Goal: Feedback & Contribution: Submit feedback/report problem

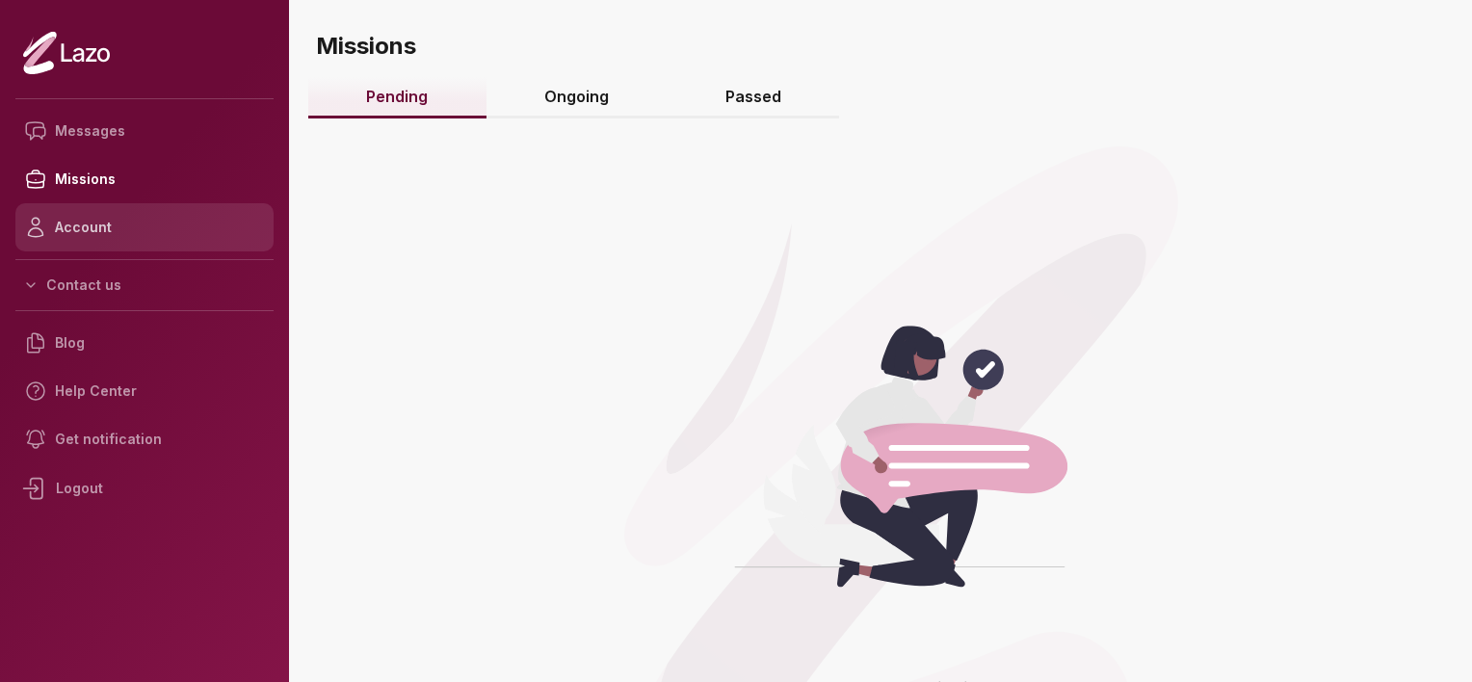
click at [87, 216] on link "Account" at bounding box center [144, 227] width 258 height 48
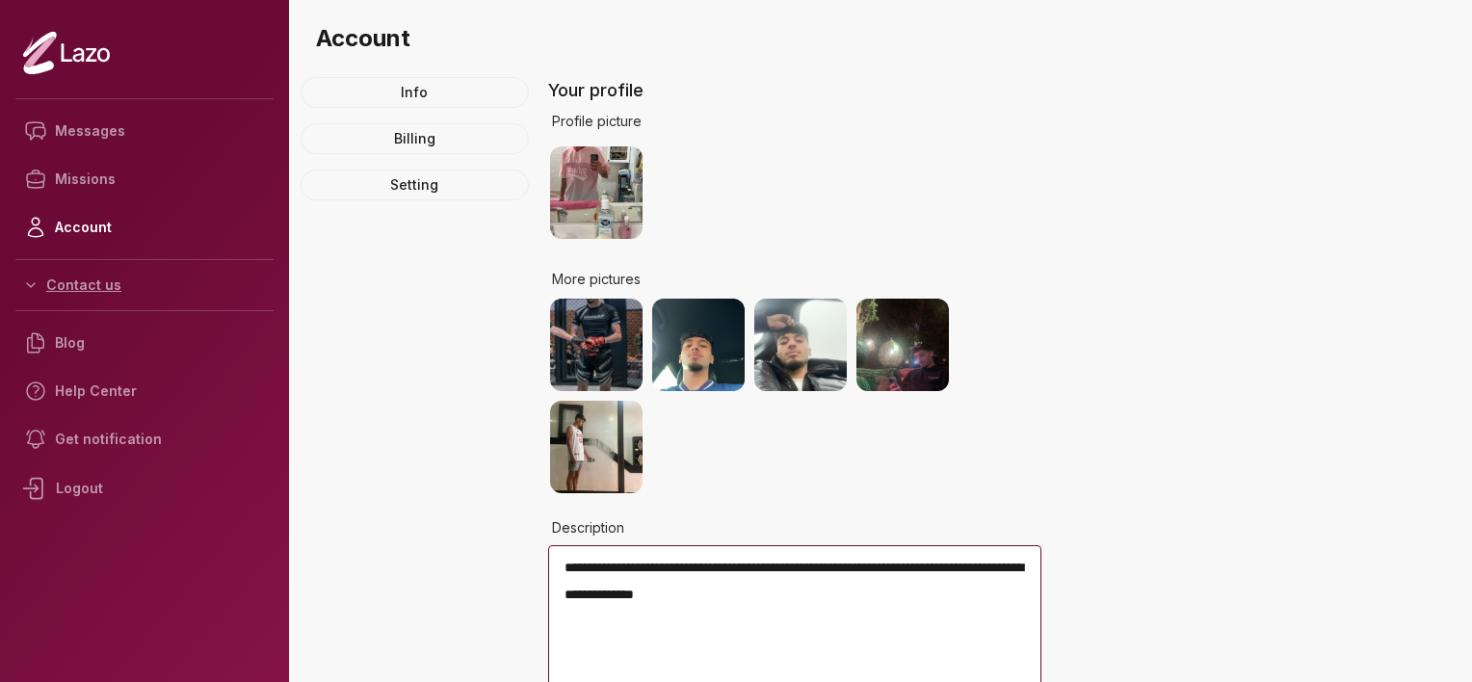
click at [143, 281] on button "Contact us" at bounding box center [144, 285] width 258 height 35
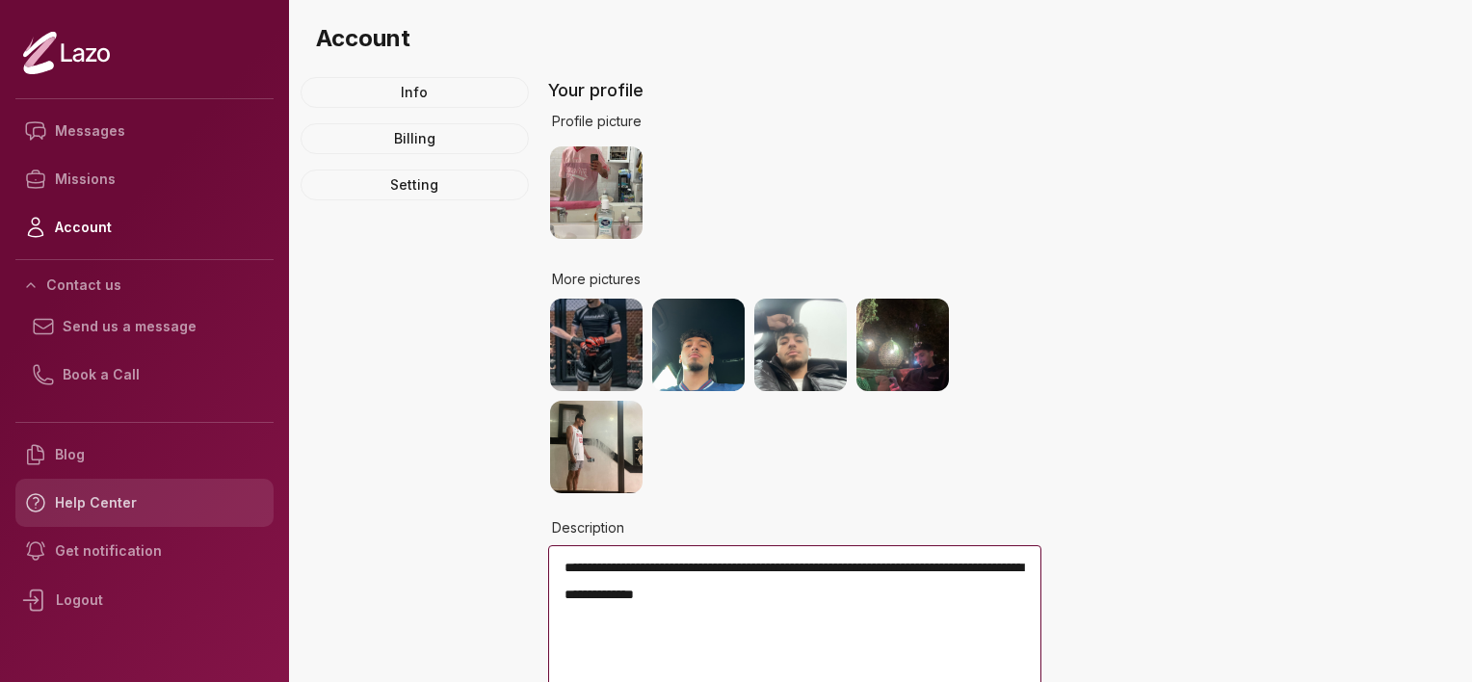
click at [98, 509] on link "Help Center" at bounding box center [144, 503] width 258 height 48
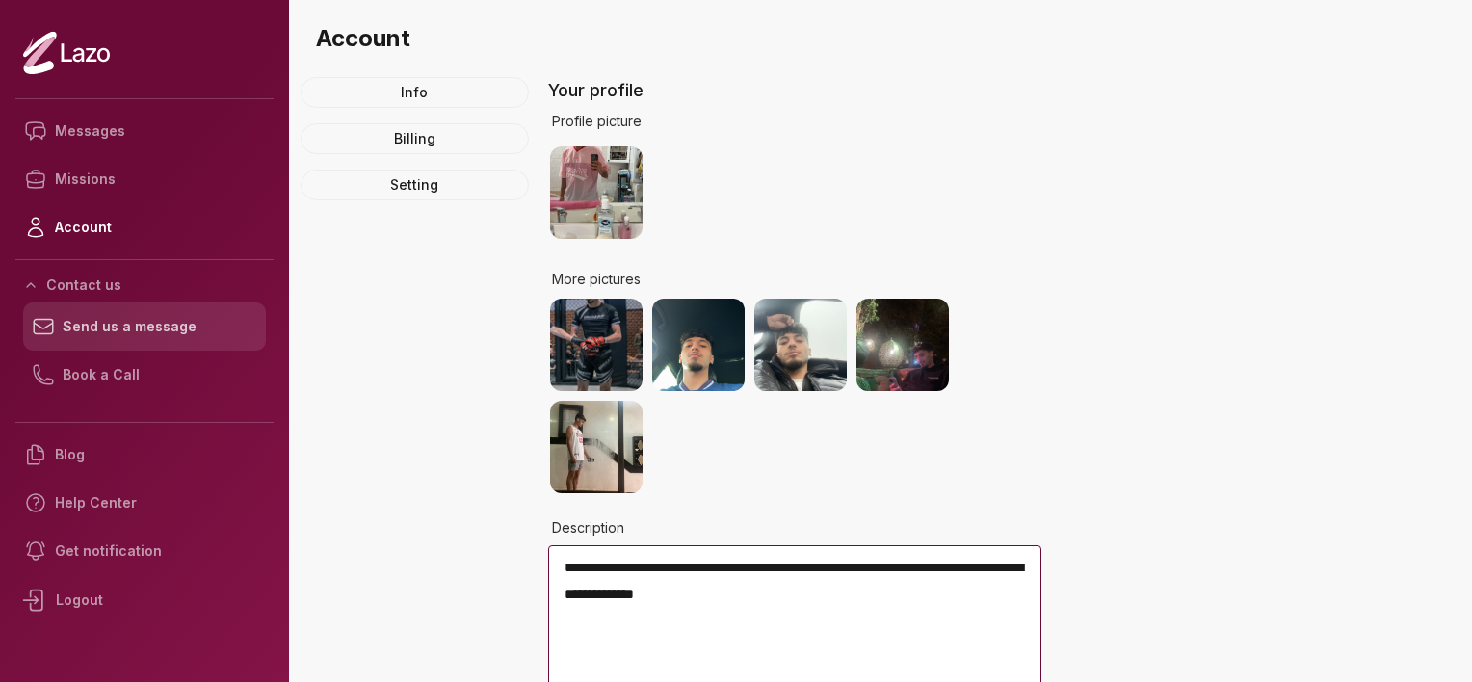
click at [166, 325] on link "Send us a message" at bounding box center [144, 327] width 243 height 48
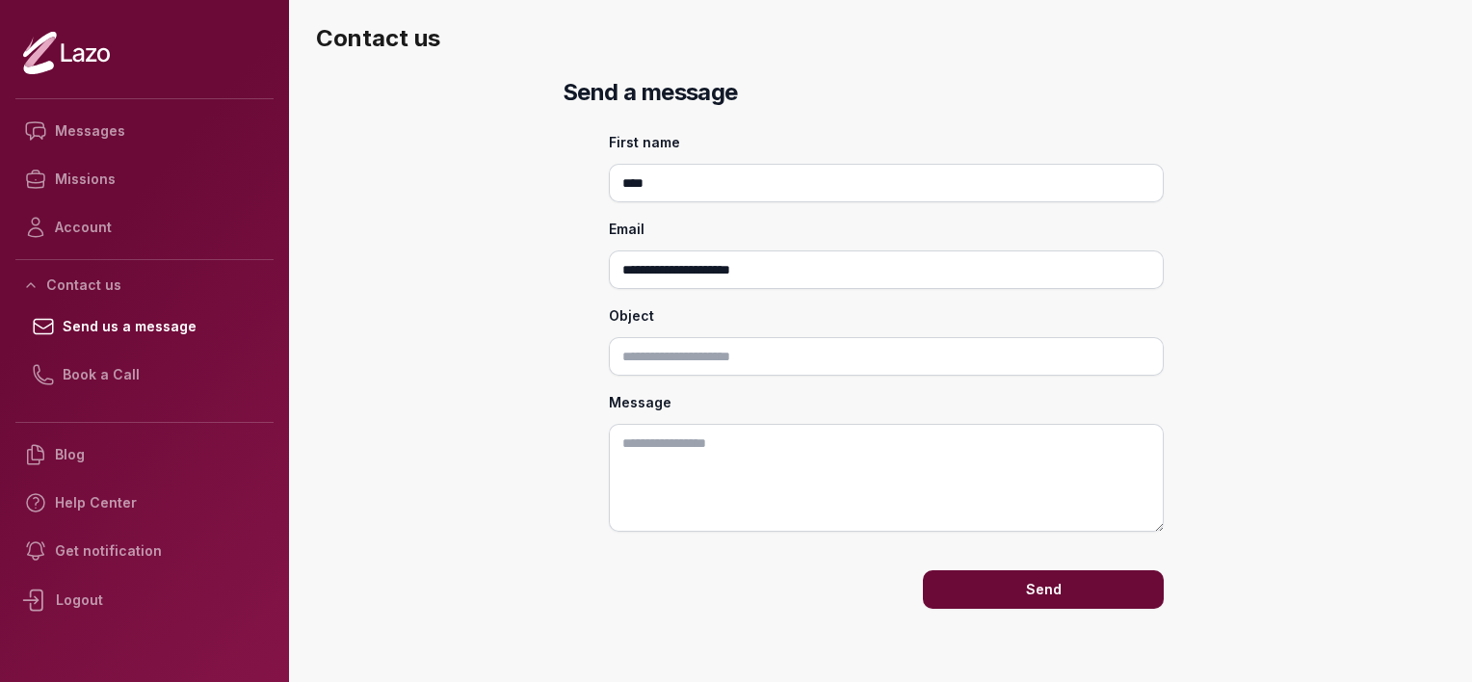
click at [119, 251] on nav "Messages Missions Account Contact us Send us a message Book a Call Blog Help Ce…" at bounding box center [144, 358] width 258 height 535
click at [89, 227] on link "Account" at bounding box center [144, 227] width 258 height 48
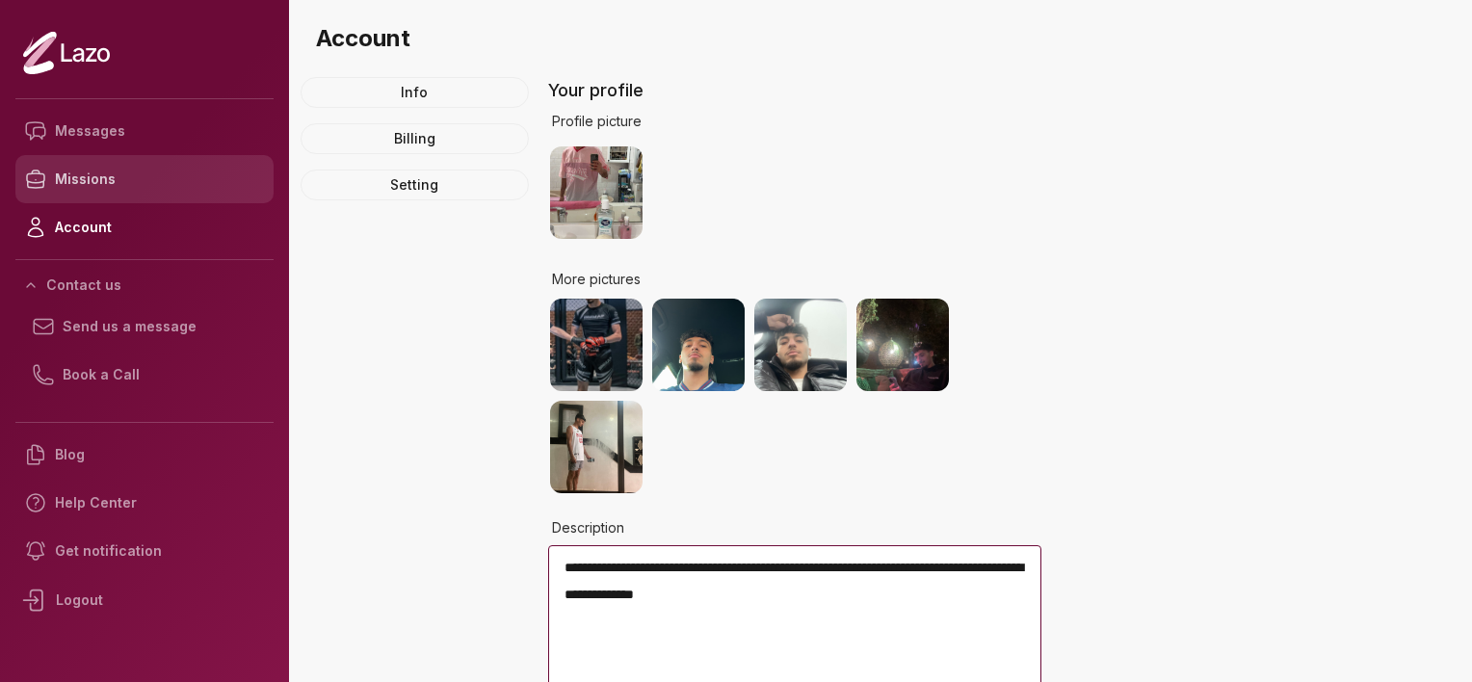
click at [105, 185] on link "Missions" at bounding box center [144, 179] width 258 height 48
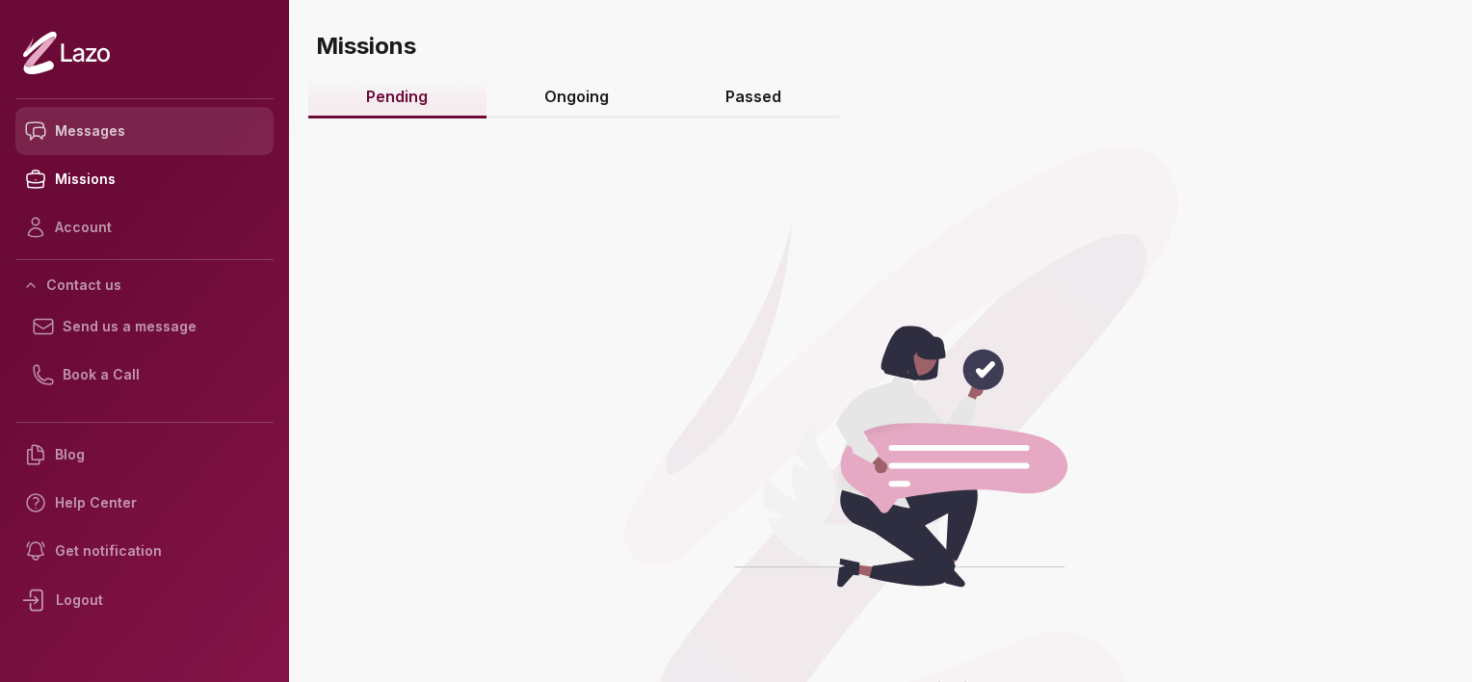
click at [131, 123] on link "Messages" at bounding box center [144, 131] width 258 height 48
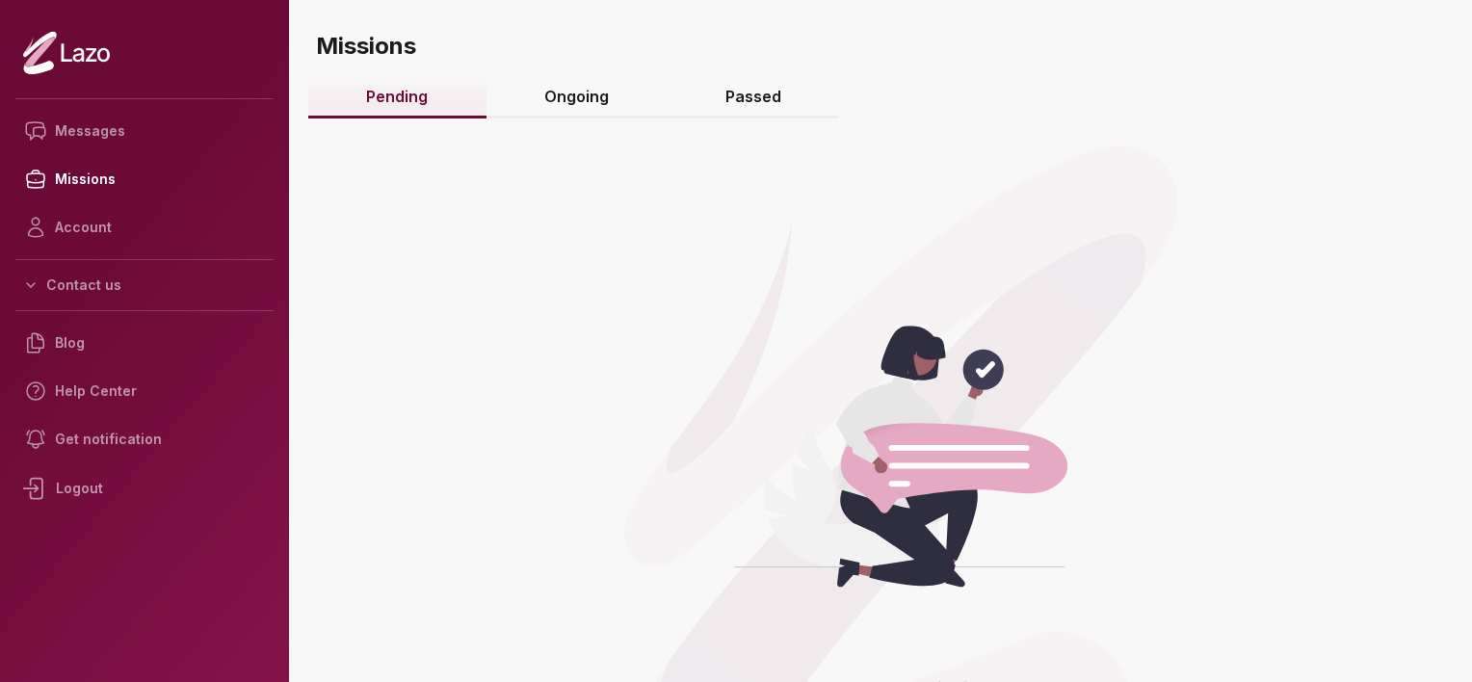
click at [553, 90] on link "Ongoing" at bounding box center [577, 97] width 181 height 41
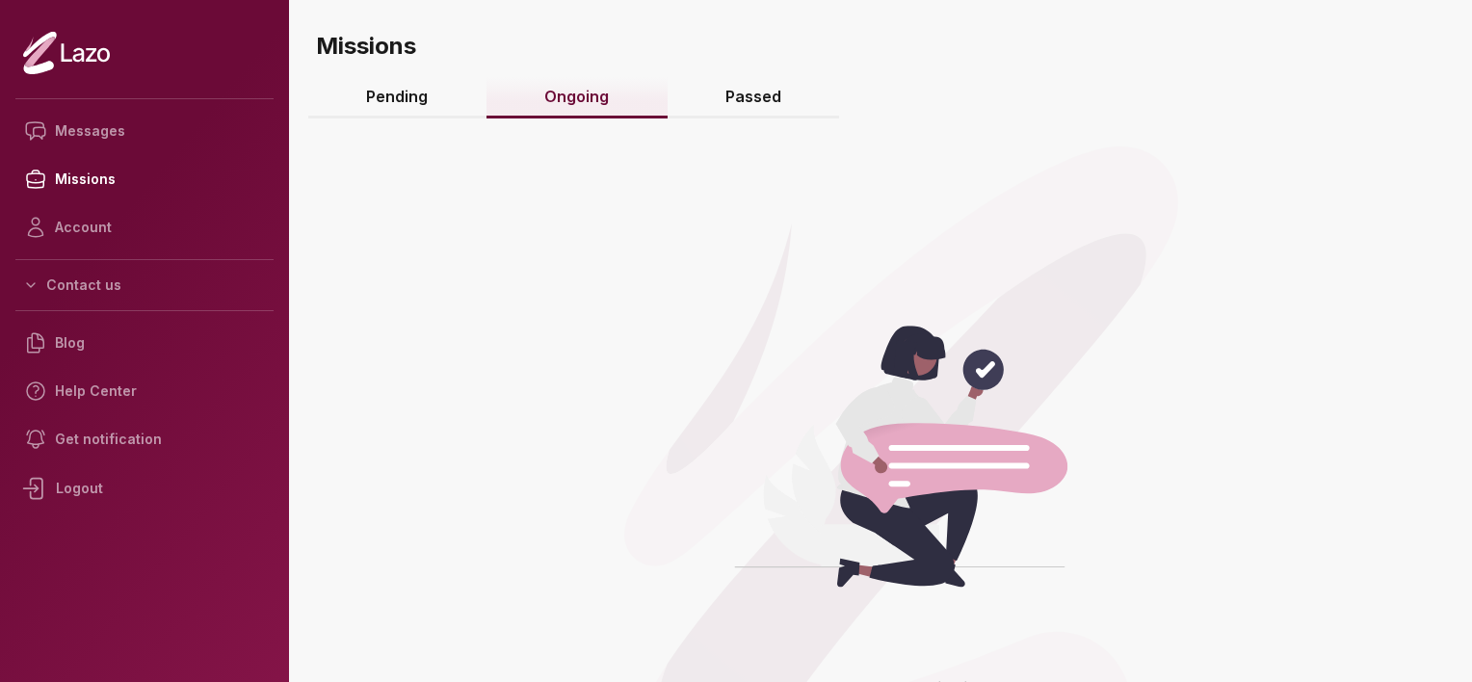
click at [733, 98] on link "Passed" at bounding box center [754, 97] width 172 height 41
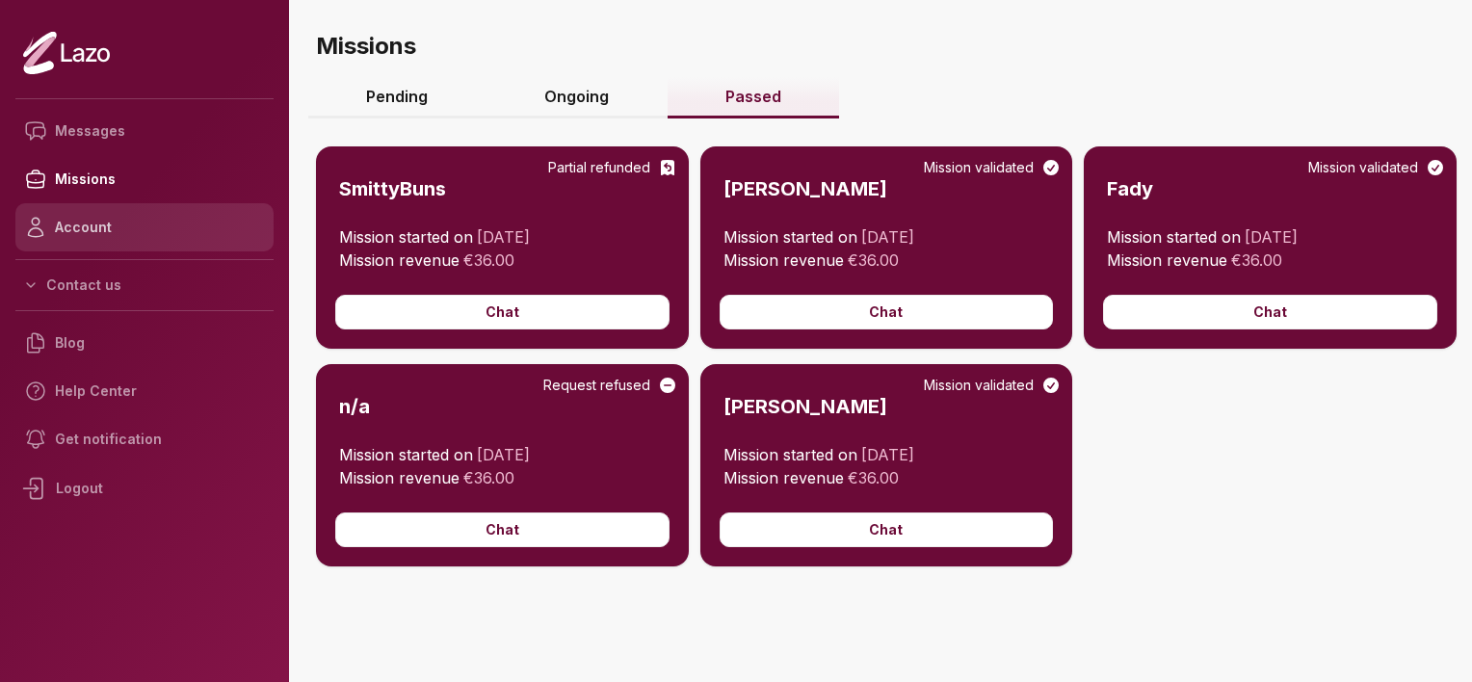
click at [196, 219] on link "Account" at bounding box center [144, 227] width 258 height 48
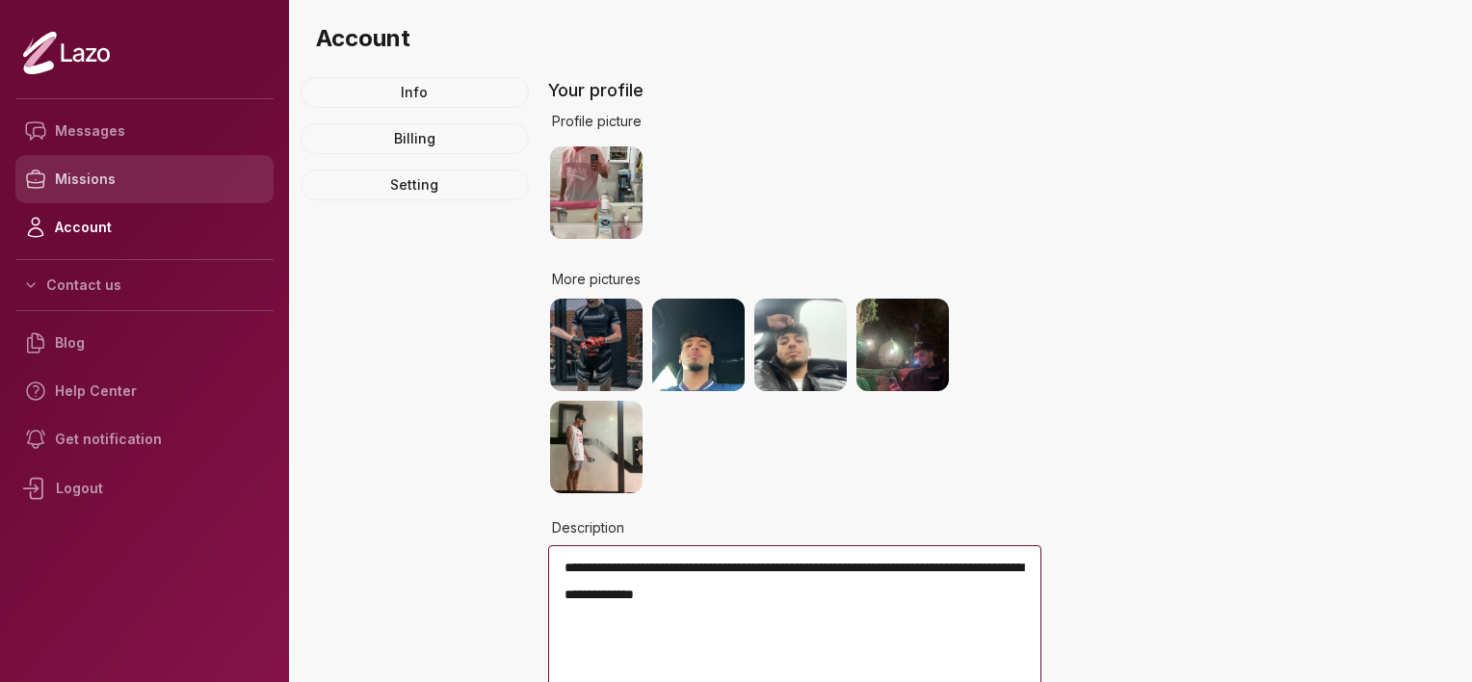
click at [164, 177] on link "Missions" at bounding box center [144, 179] width 258 height 48
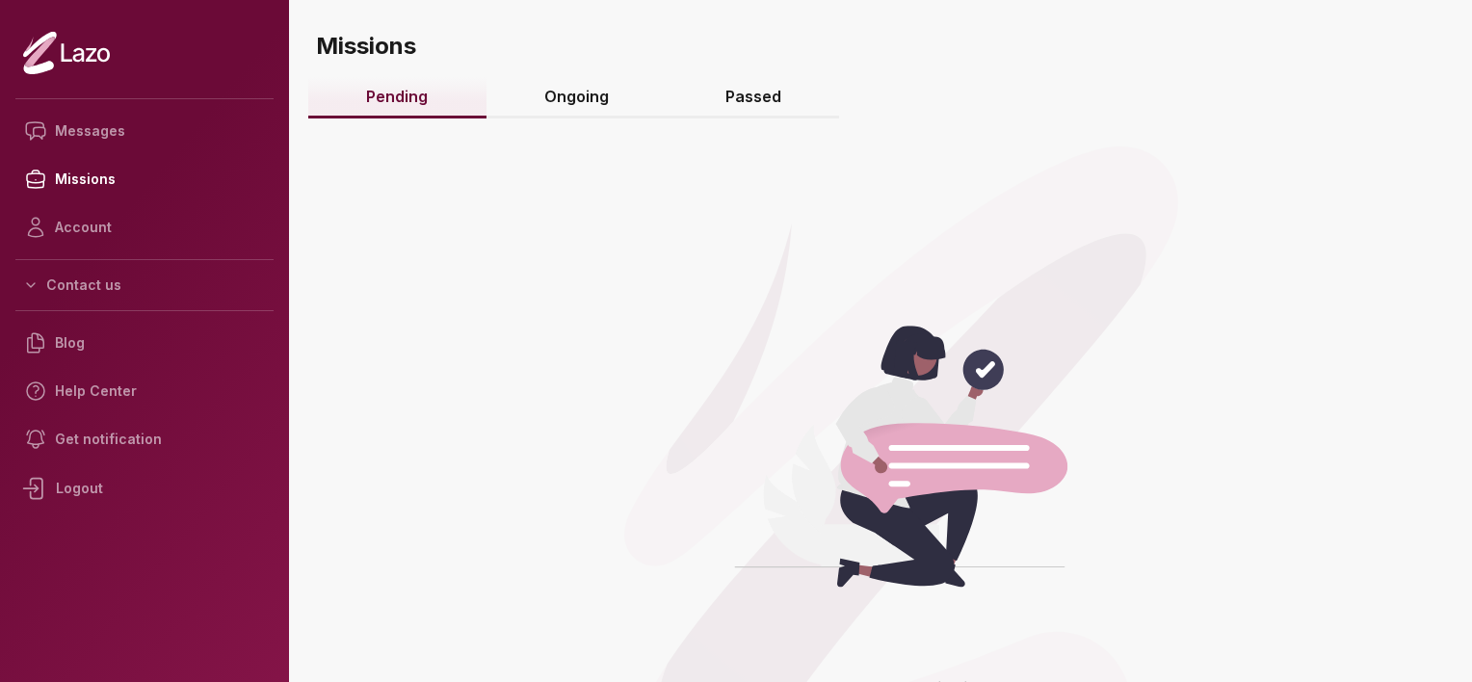
click at [783, 88] on link "Passed" at bounding box center [754, 97] width 172 height 41
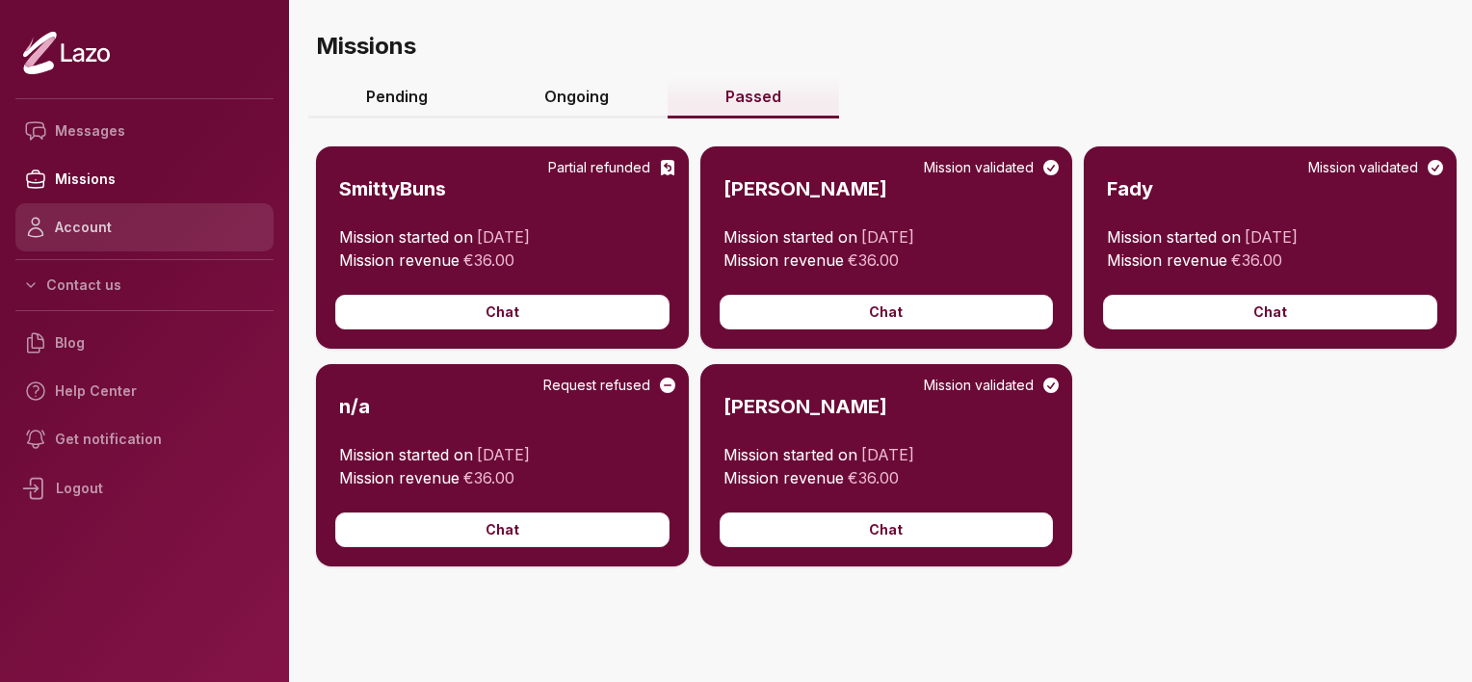
click at [123, 237] on link "Account" at bounding box center [144, 227] width 258 height 48
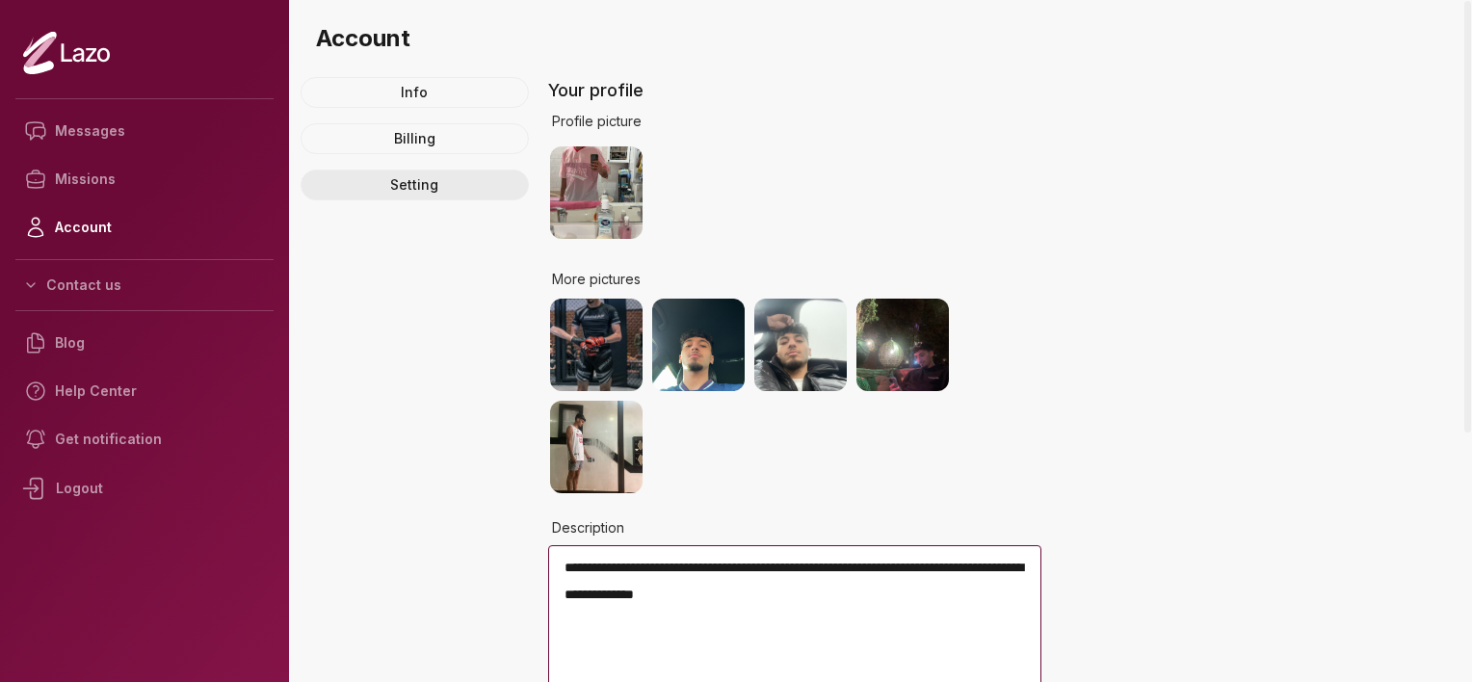
click at [404, 188] on link "Setting" at bounding box center [415, 185] width 228 height 31
select select "****"
select select "*****"
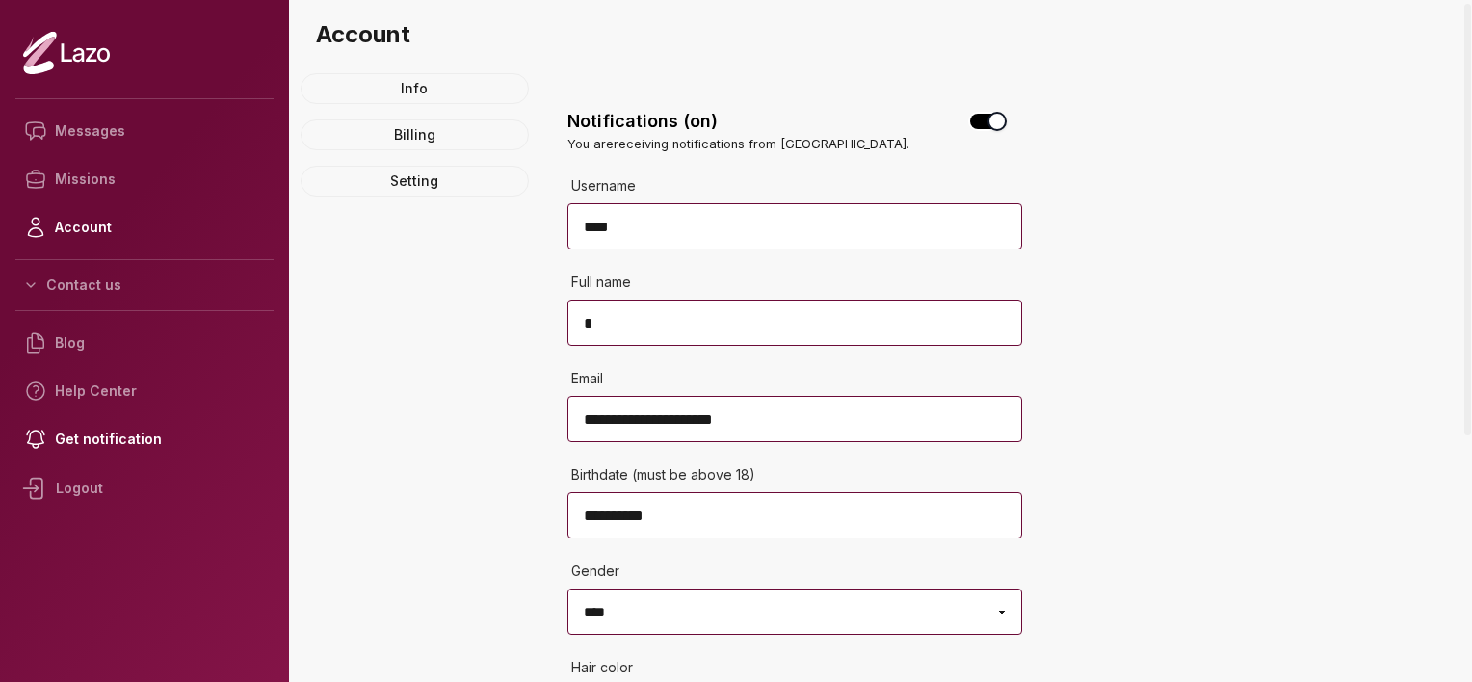
scroll to position [3, 0]
drag, startPoint x: 1471, startPoint y: 297, endPoint x: 1475, endPoint y: 219, distance: 78.1
click at [1471, 219] on div at bounding box center [1468, 341] width 10 height 682
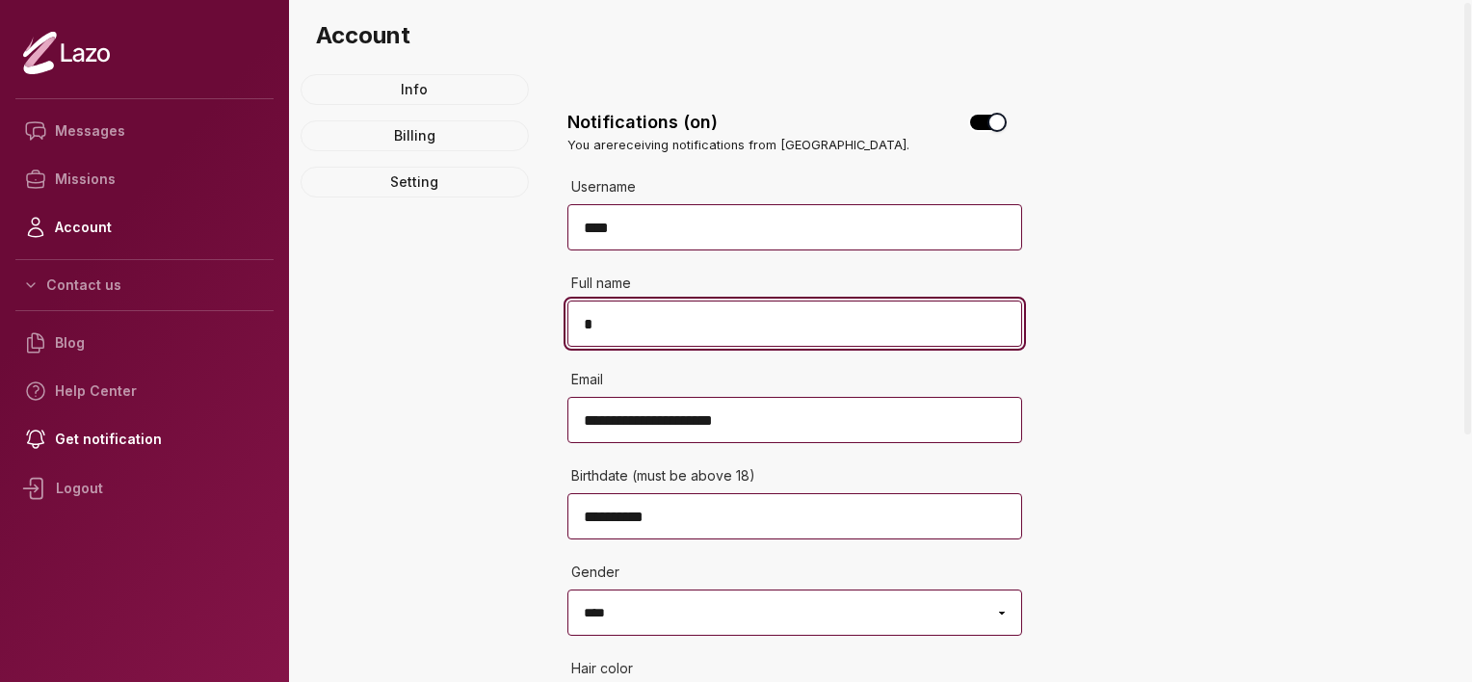
click at [695, 331] on input "*" at bounding box center [794, 324] width 455 height 46
type input "***"
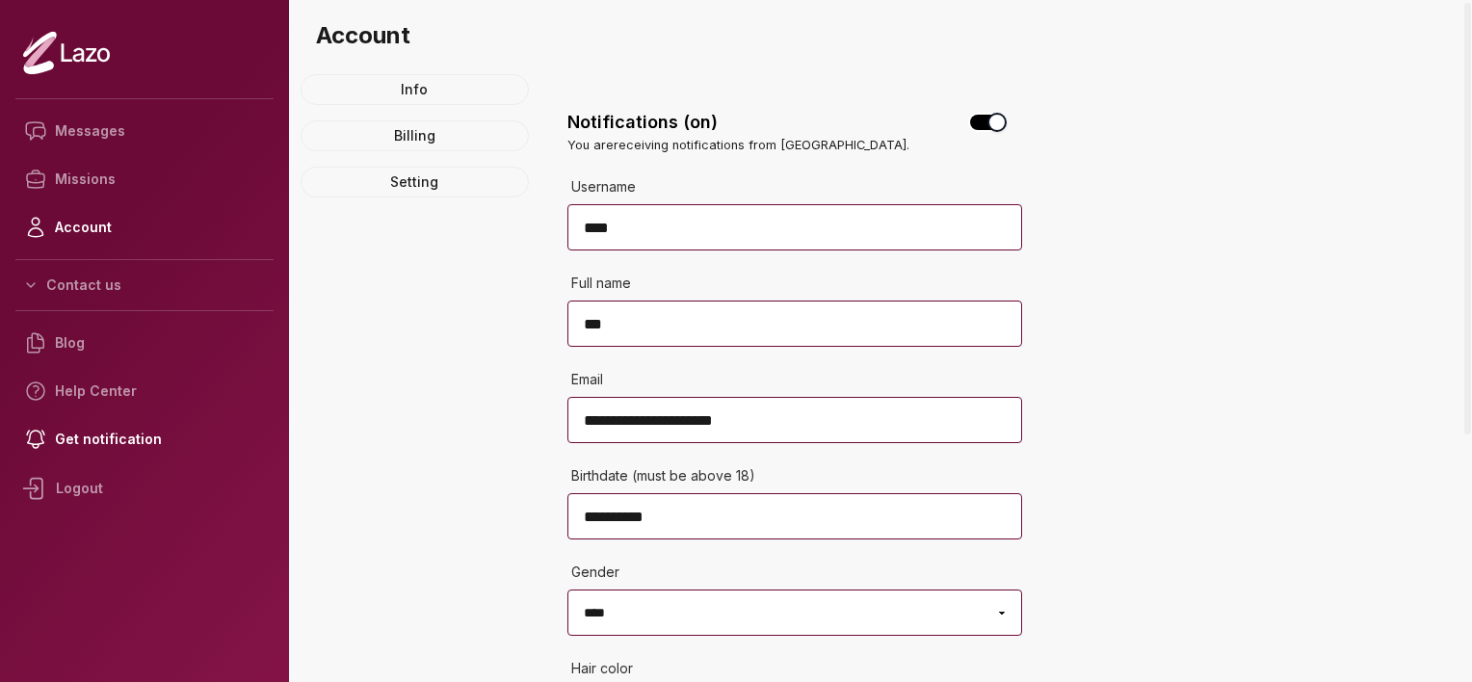
click at [401, 157] on nav "Info Billing Setting" at bounding box center [415, 135] width 228 height 123
click at [399, 165] on nav "Info Billing Setting" at bounding box center [415, 135] width 228 height 123
click at [405, 180] on link "Setting" at bounding box center [415, 182] width 228 height 31
click at [448, 82] on link "Info" at bounding box center [415, 89] width 228 height 31
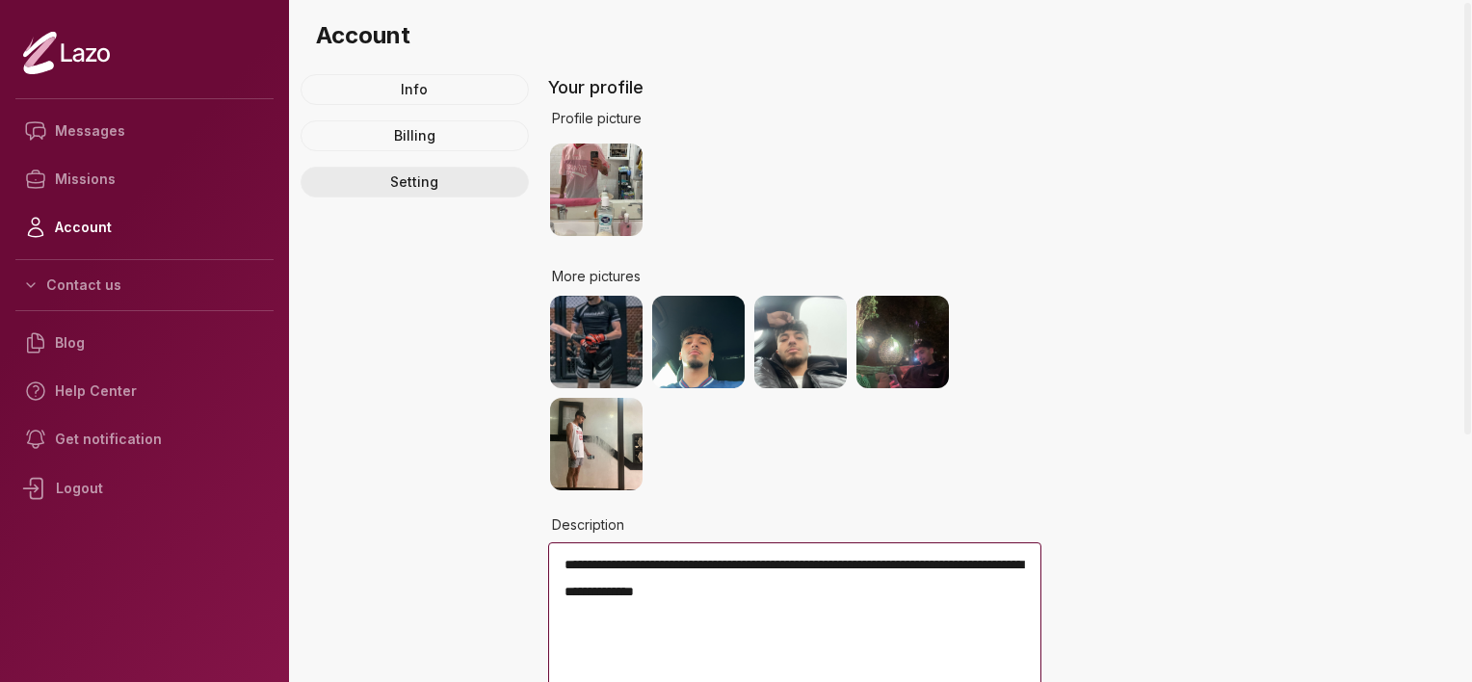
click at [429, 192] on link "Setting" at bounding box center [415, 182] width 228 height 31
select select "****"
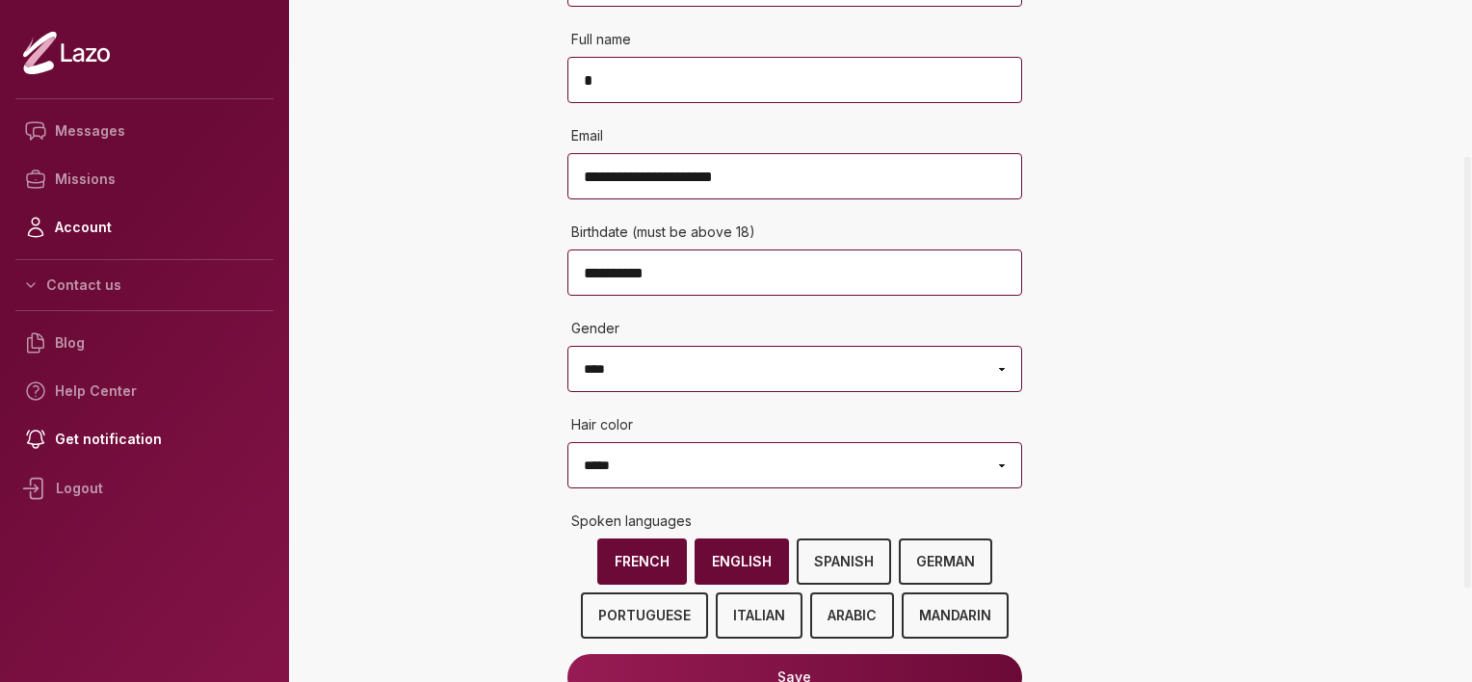
scroll to position [250, 0]
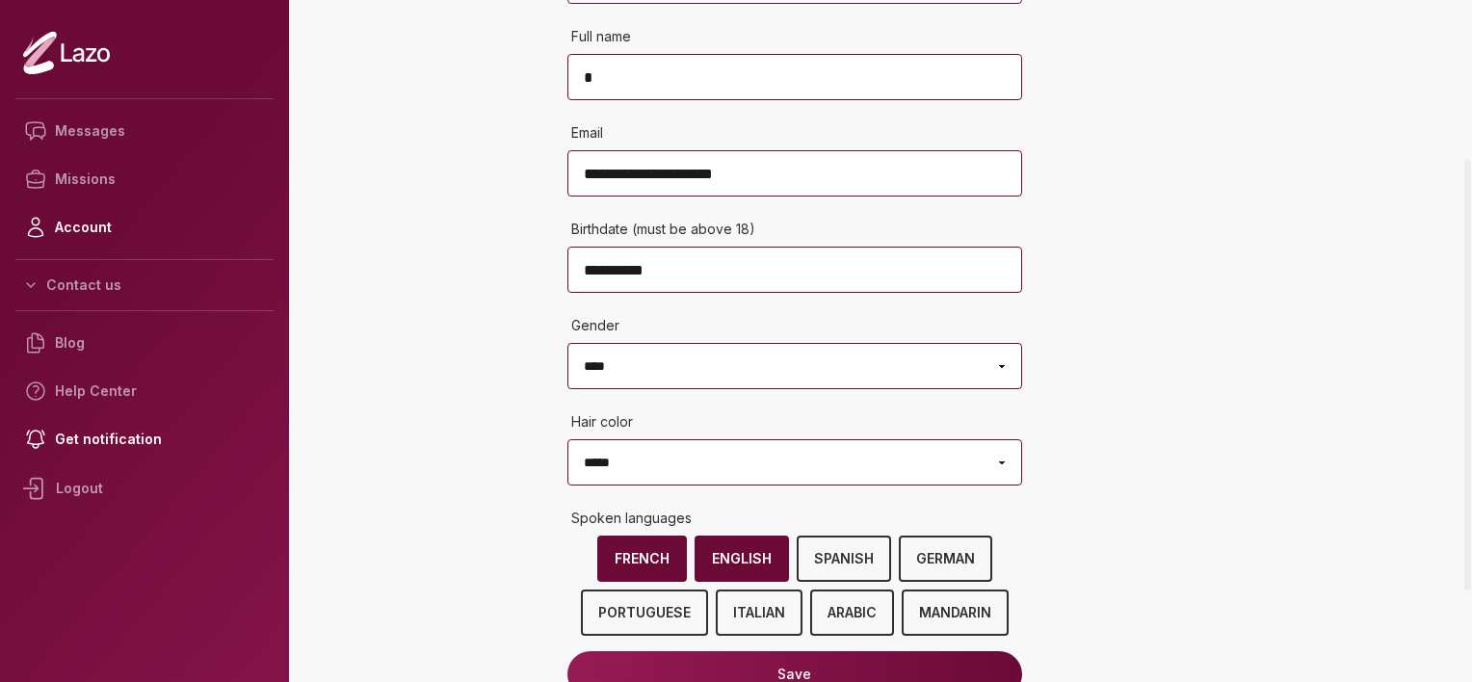
drag, startPoint x: 1471, startPoint y: 274, endPoint x: 1466, endPoint y: 374, distance: 100.3
click at [1466, 374] on div at bounding box center [1468, 341] width 10 height 682
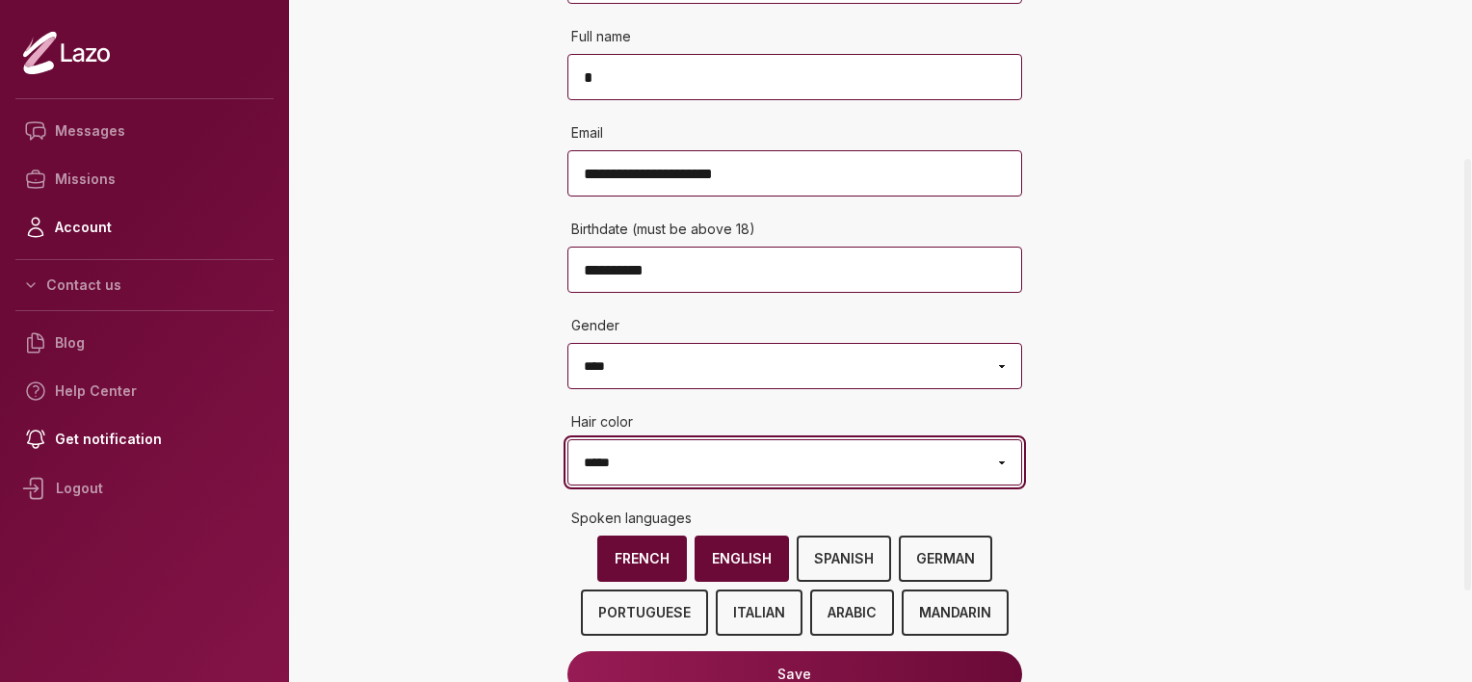
click at [999, 485] on select "**********" at bounding box center [794, 462] width 455 height 46
click at [567, 439] on select "**********" at bounding box center [794, 462] width 455 height 46
click at [990, 442] on select "**********" at bounding box center [794, 462] width 455 height 46
select select "*****"
click at [567, 439] on select "**********" at bounding box center [794, 462] width 455 height 46
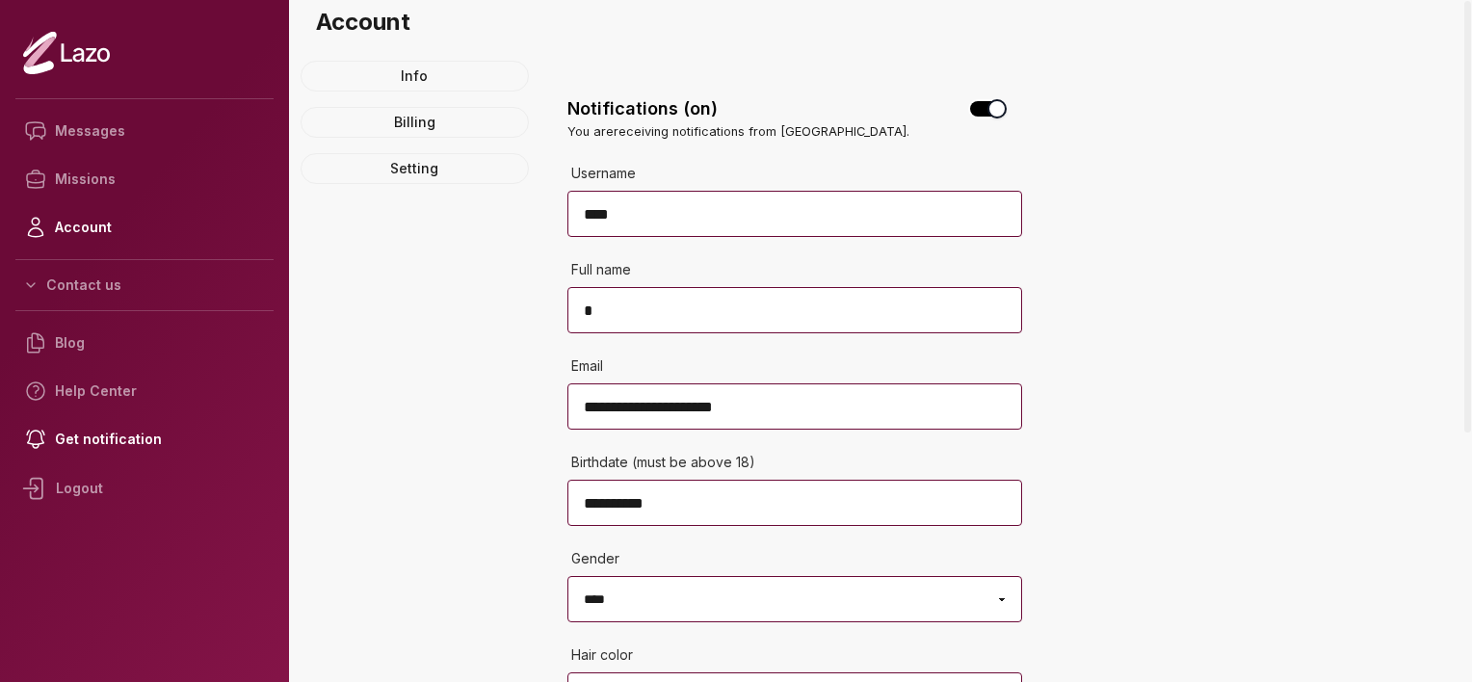
scroll to position [0, 0]
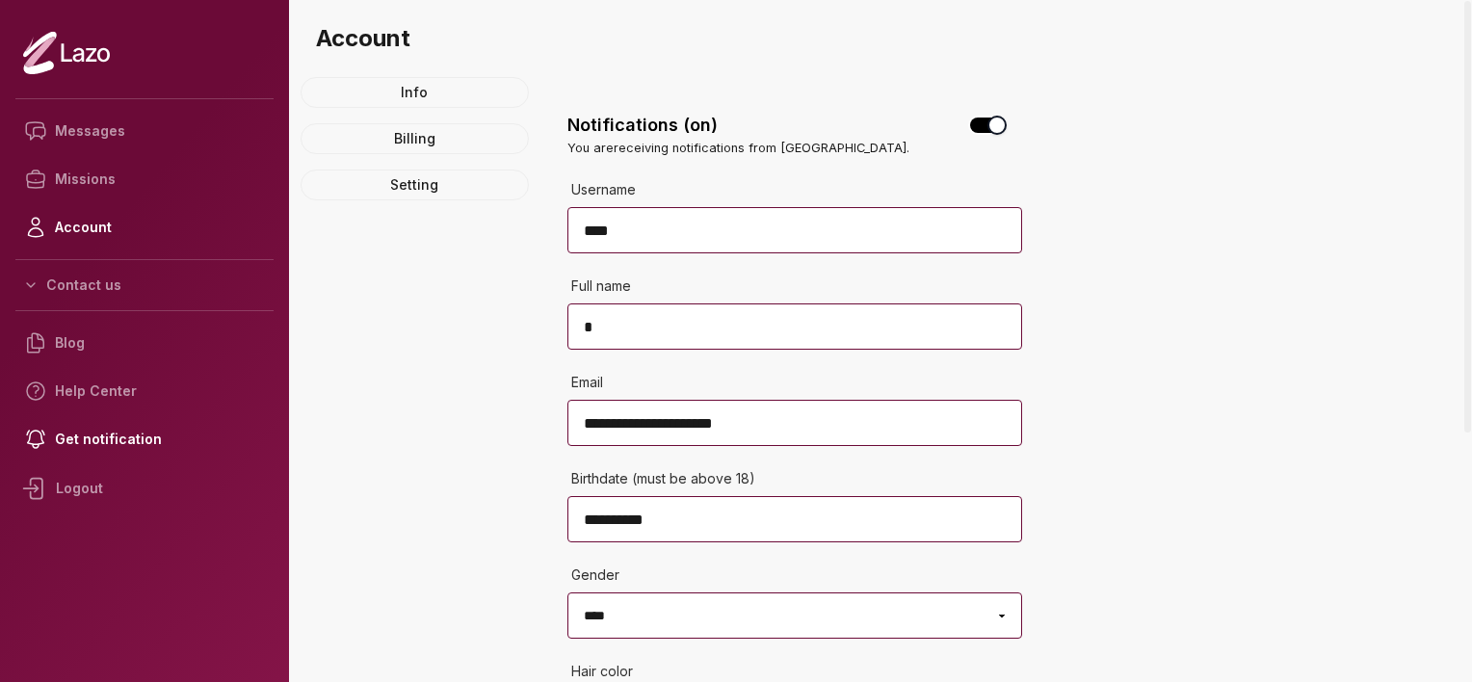
drag, startPoint x: 1471, startPoint y: 425, endPoint x: 1471, endPoint y: 171, distance: 254.4
click at [1471, 171] on div at bounding box center [1468, 341] width 10 height 682
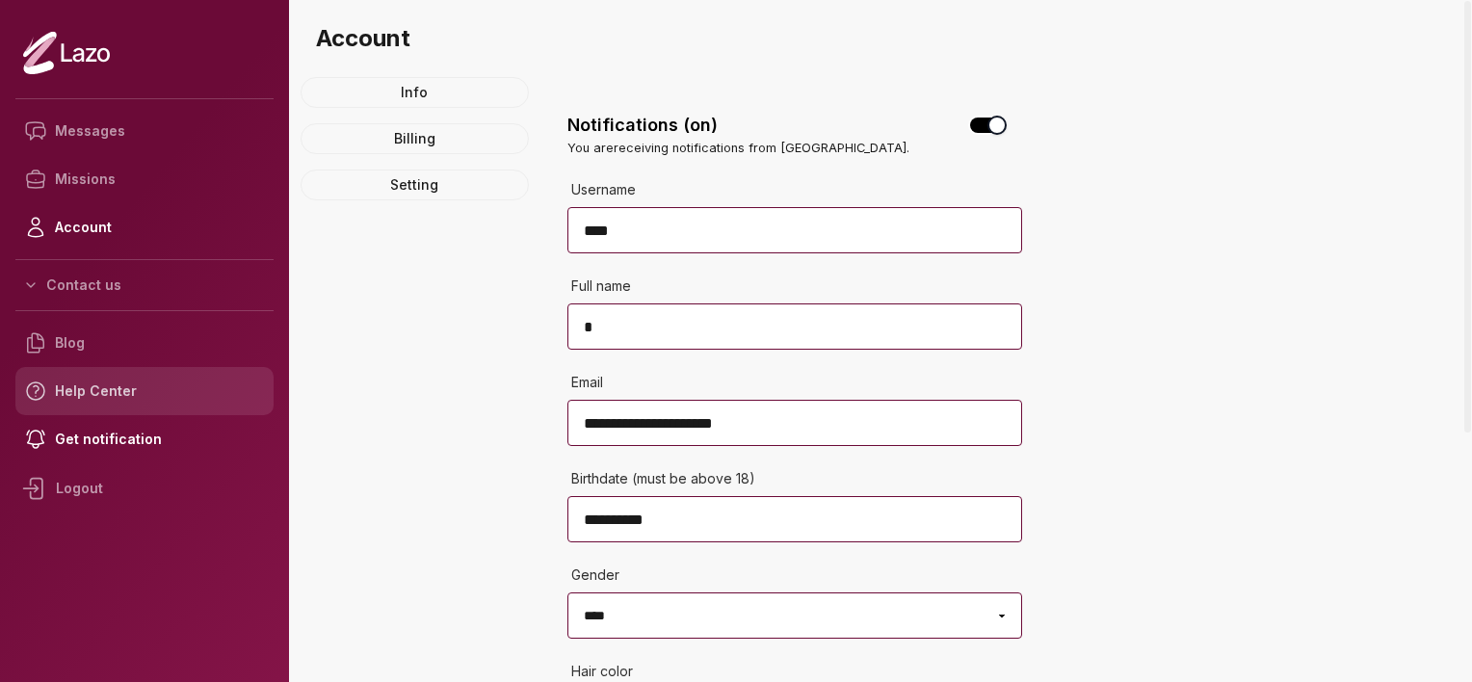
click at [128, 405] on link "Help Center" at bounding box center [144, 391] width 258 height 48
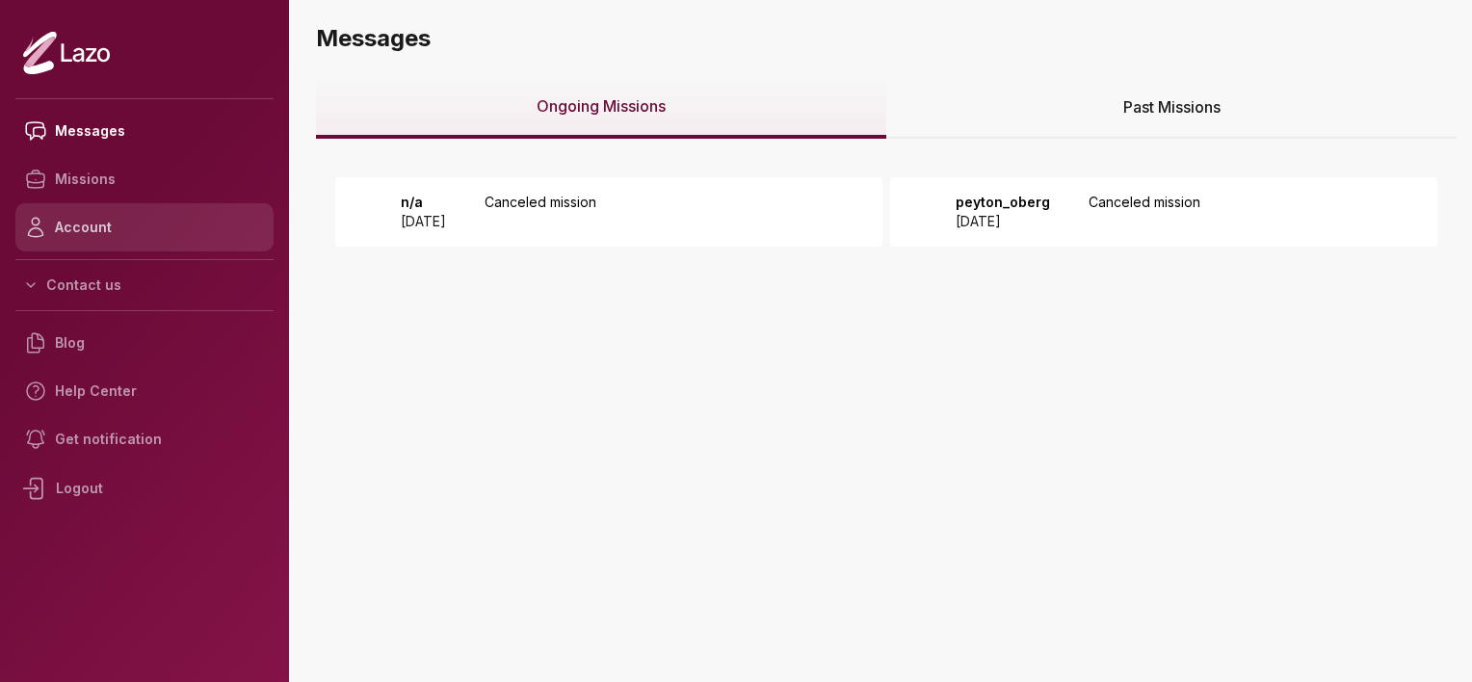
click at [134, 227] on link "Account" at bounding box center [144, 227] width 258 height 48
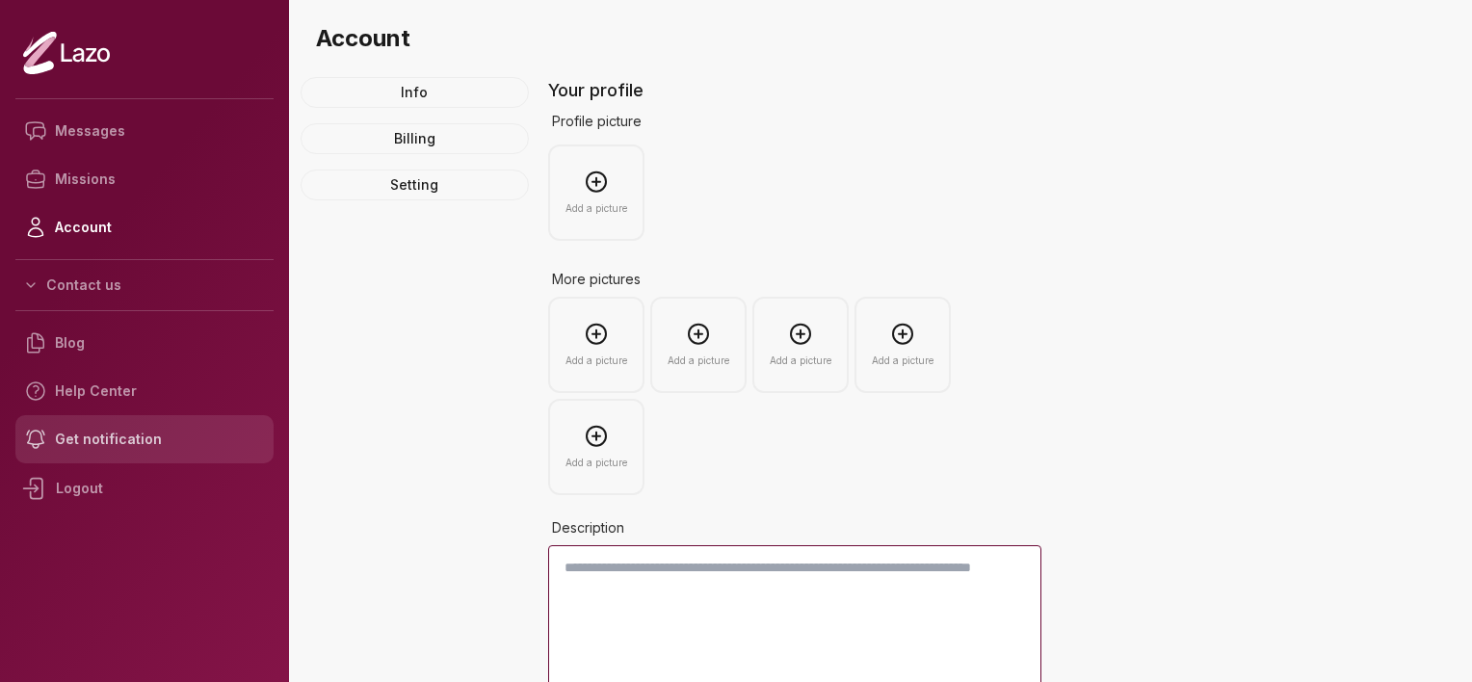
click at [119, 432] on link "Get notification" at bounding box center [144, 439] width 258 height 48
select select "****"
select select "*****"
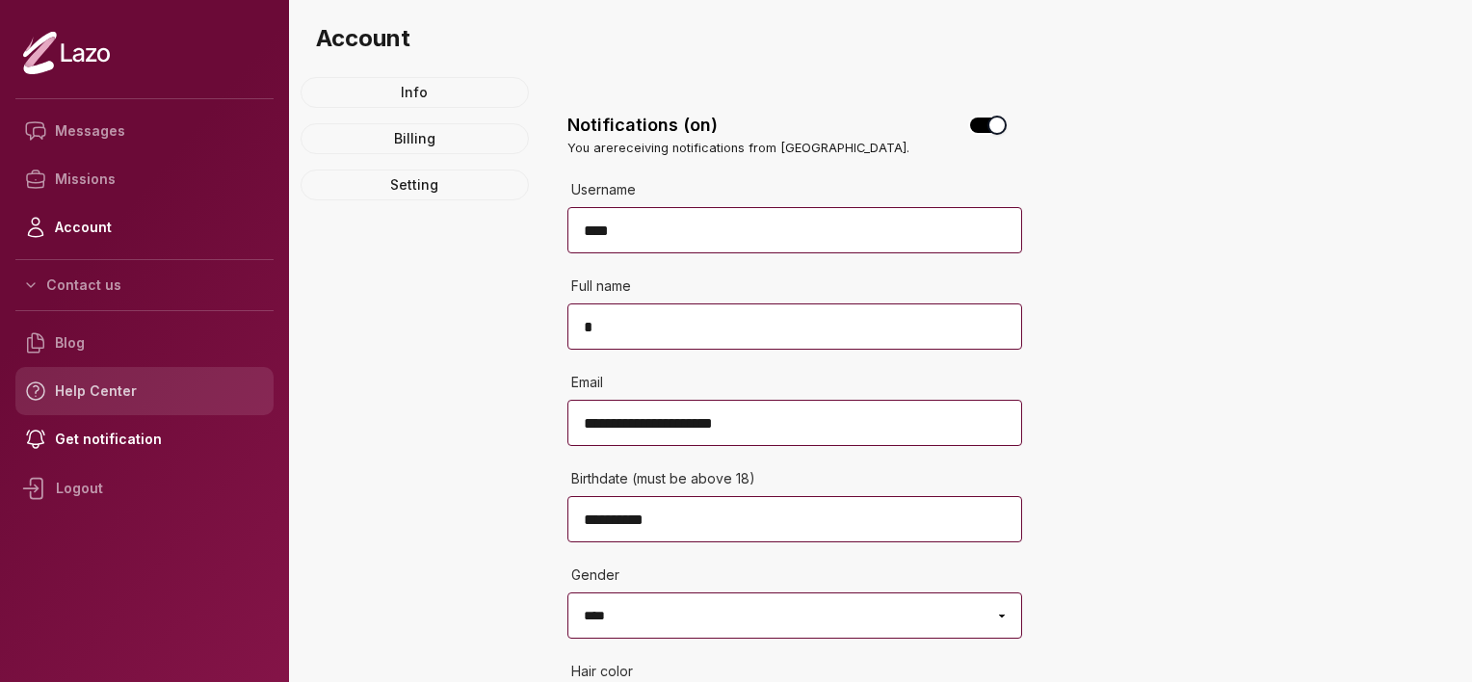
click at [140, 375] on link "Help Center" at bounding box center [144, 391] width 258 height 48
click at [130, 401] on link "Help Center" at bounding box center [144, 391] width 258 height 48
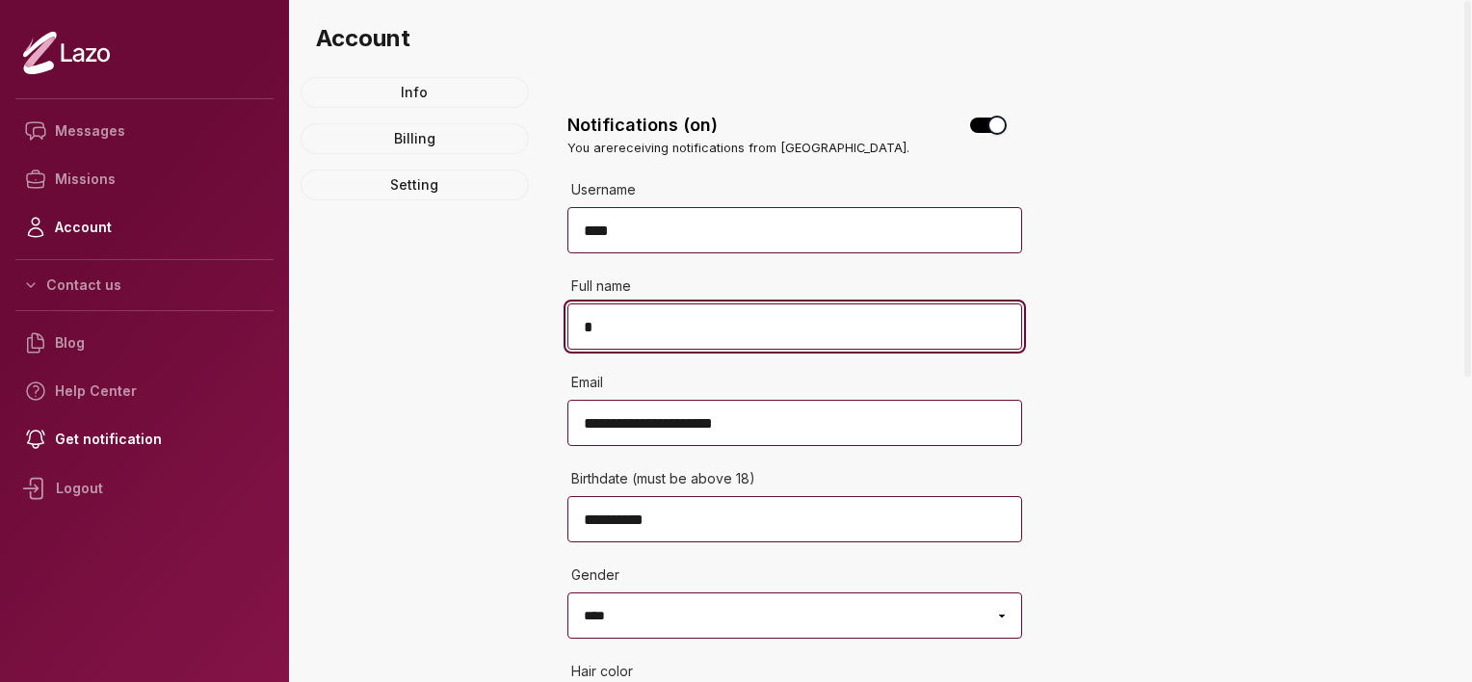
click at [729, 328] on input "*" at bounding box center [794, 326] width 455 height 46
type input "***"
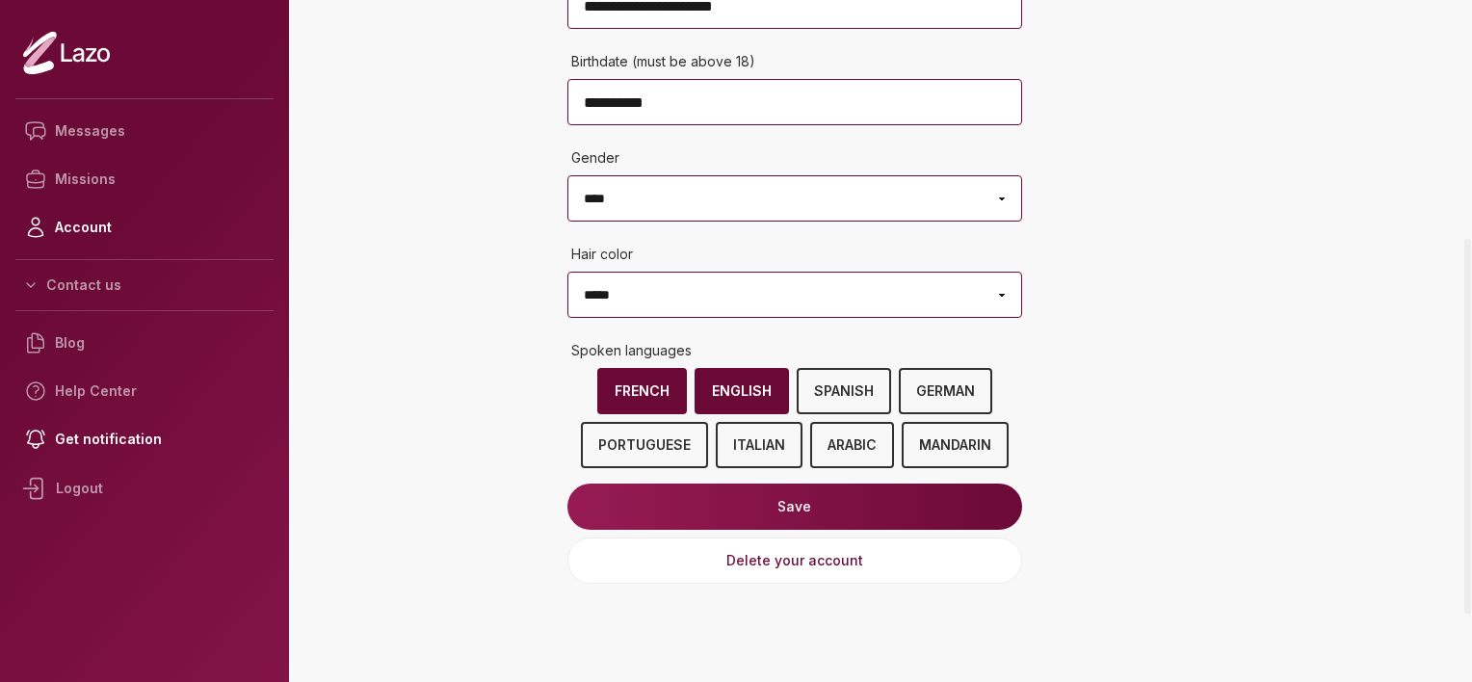
scroll to position [432, 0]
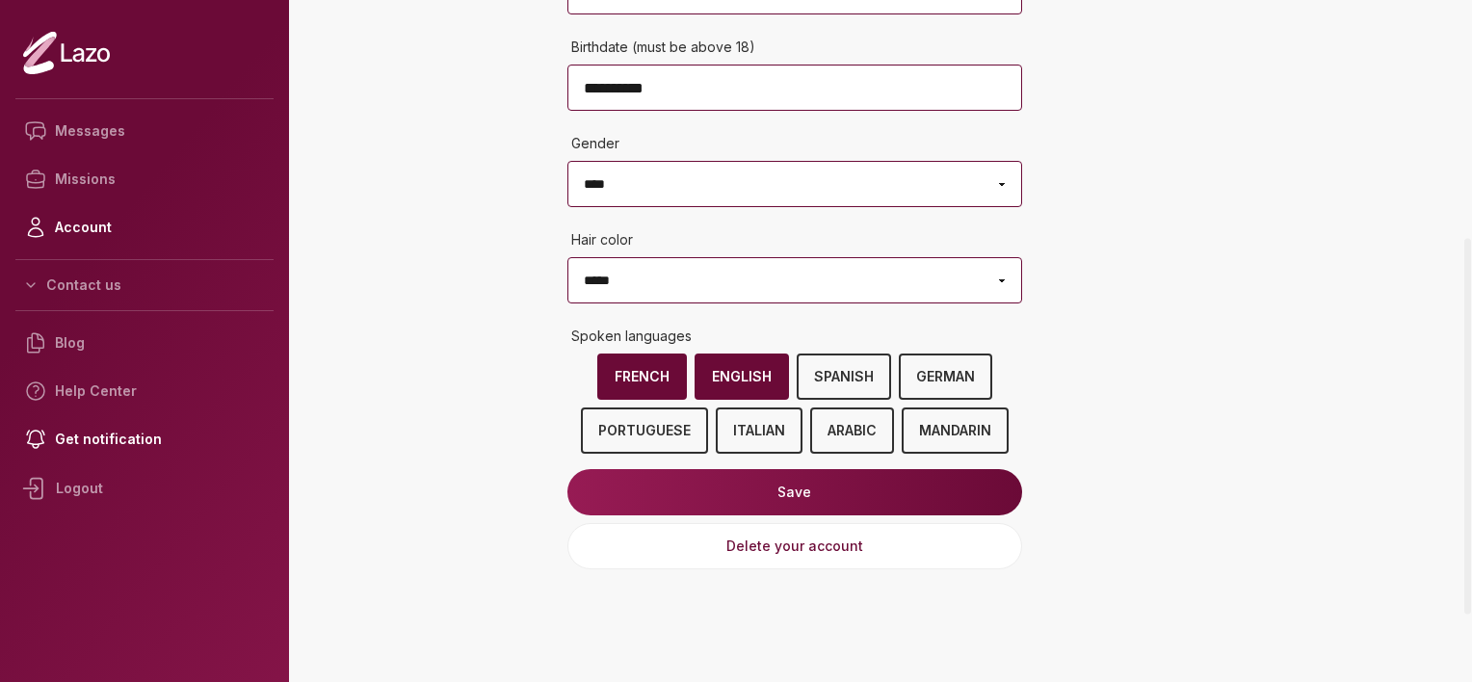
drag, startPoint x: 1474, startPoint y: 172, endPoint x: 1441, endPoint y: 426, distance: 255.5
click at [1463, 426] on div at bounding box center [1468, 341] width 10 height 682
click at [754, 502] on button "Save" at bounding box center [794, 492] width 455 height 46
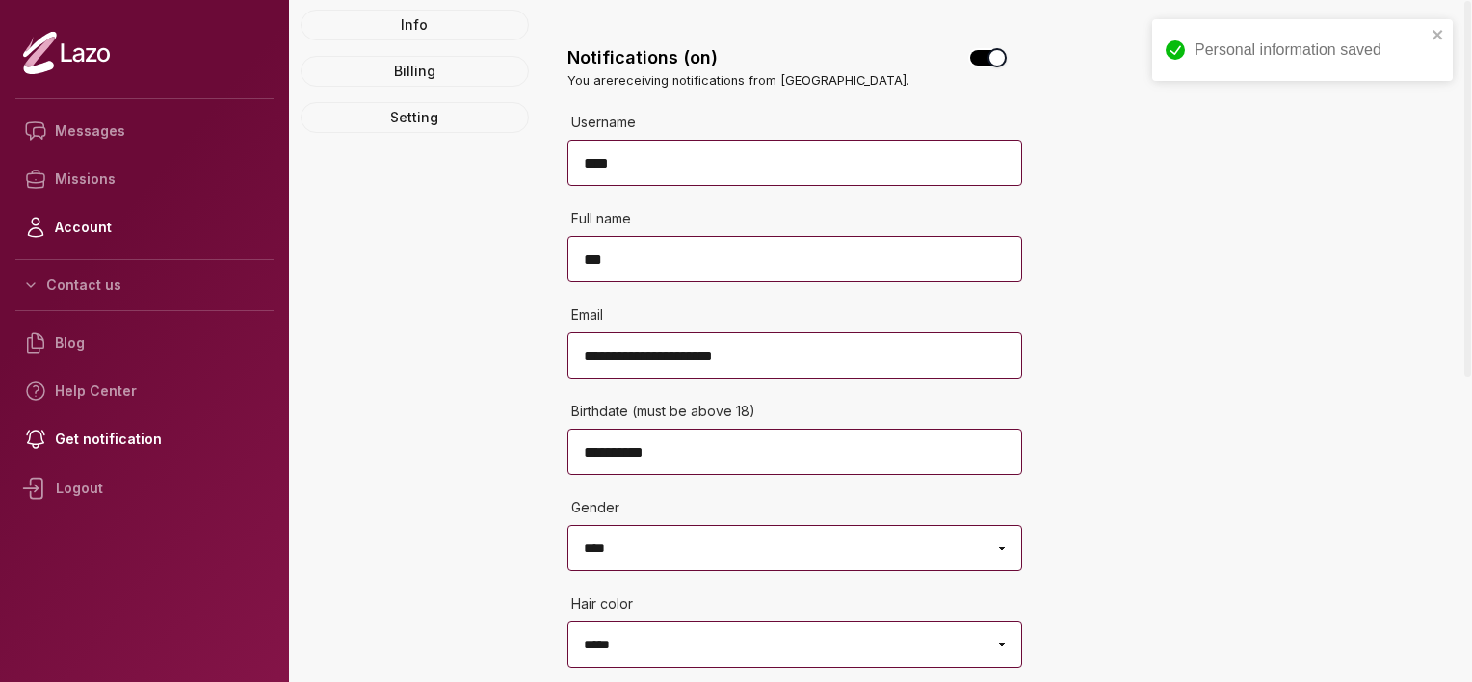
scroll to position [0, 0]
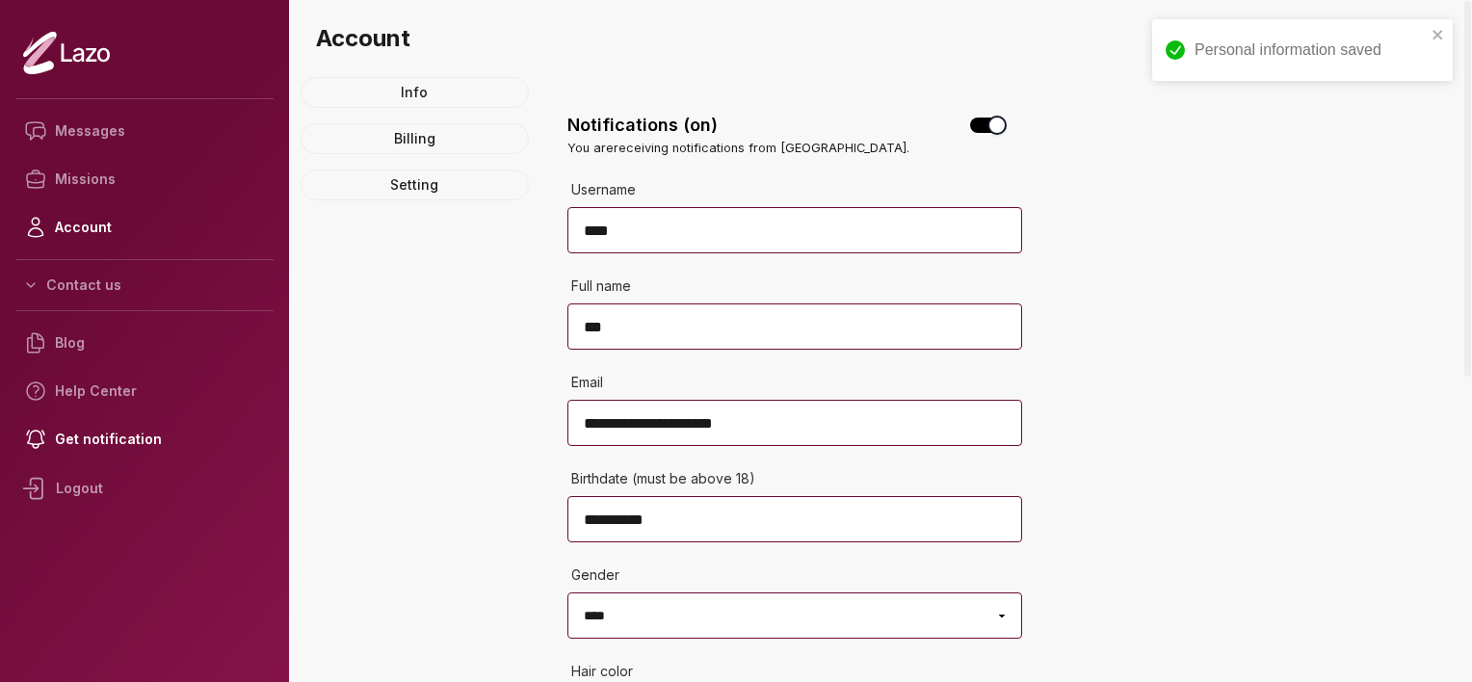
drag, startPoint x: 1471, startPoint y: 343, endPoint x: 1471, endPoint y: 69, distance: 273.6
click at [1471, 69] on div at bounding box center [1468, 341] width 10 height 682
click at [420, 100] on link "Info" at bounding box center [415, 92] width 228 height 31
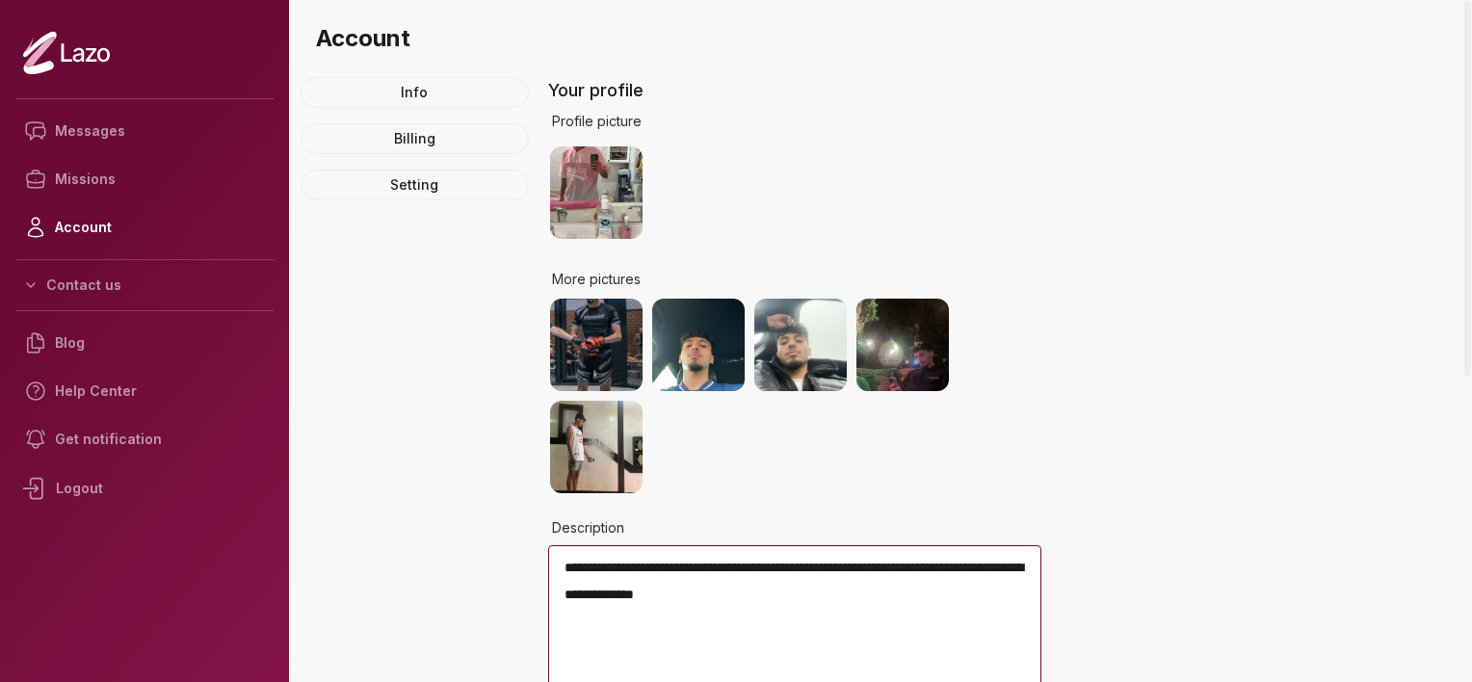
click at [1471, 172] on div at bounding box center [1468, 341] width 10 height 682
click at [393, 136] on link "Billing" at bounding box center [415, 138] width 228 height 31
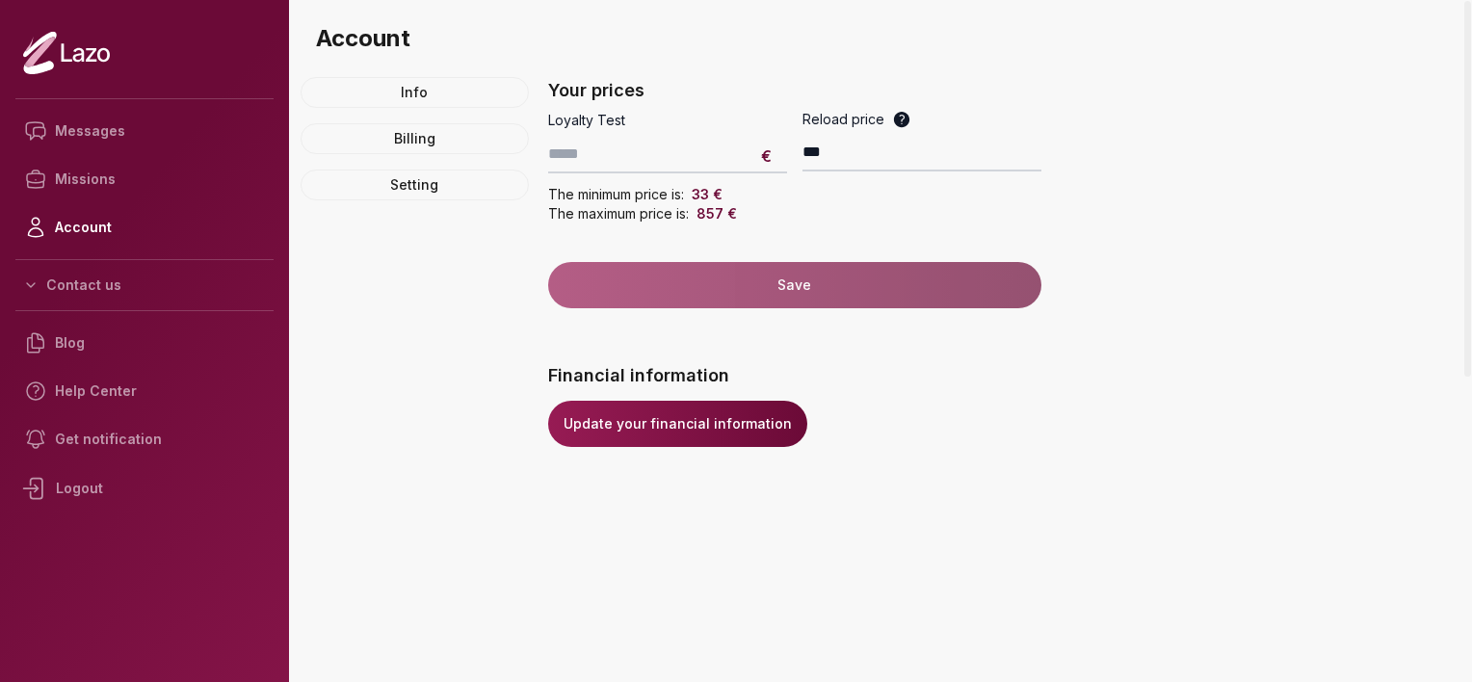
drag, startPoint x: 1471, startPoint y: 98, endPoint x: 1475, endPoint y: 432, distance: 333.4
click at [1471, 432] on div at bounding box center [1468, 341] width 10 height 682
click at [427, 194] on link "Setting" at bounding box center [415, 185] width 228 height 31
select select "****"
select select "*****"
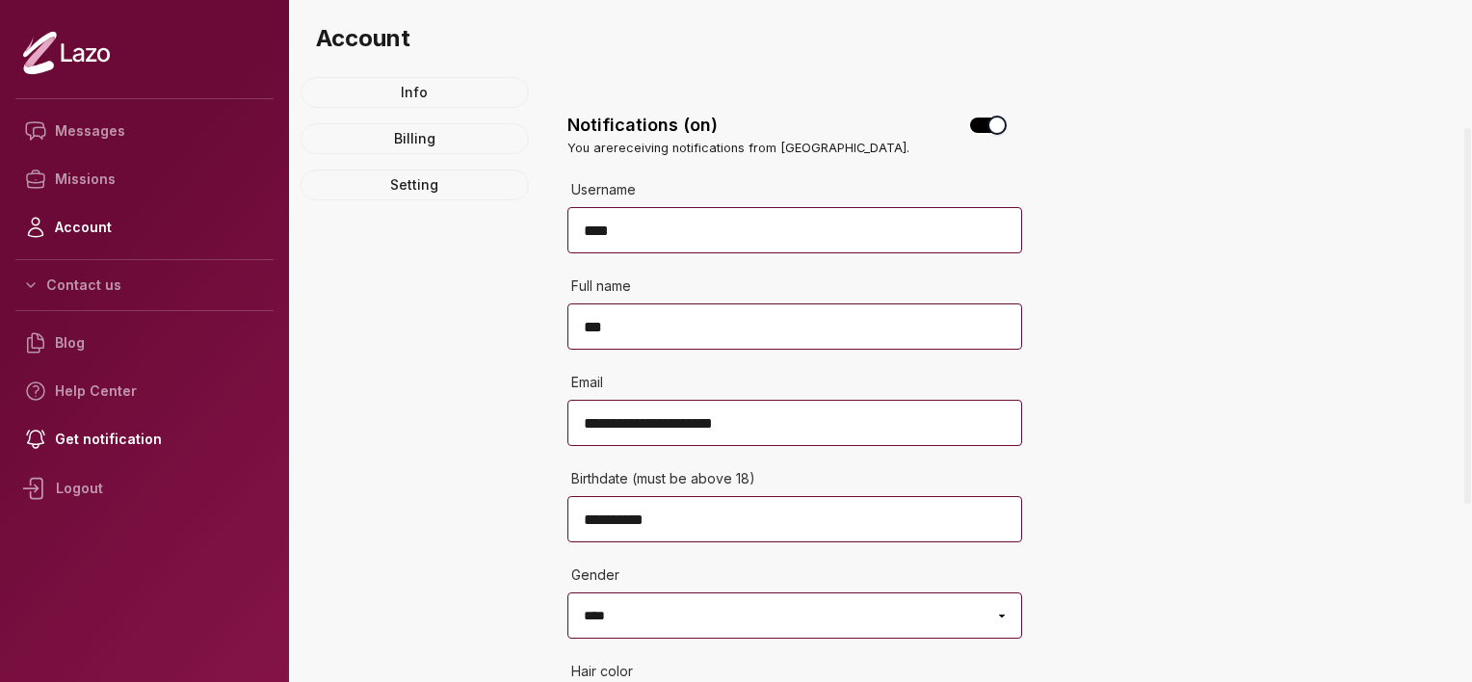
scroll to position [554, 0]
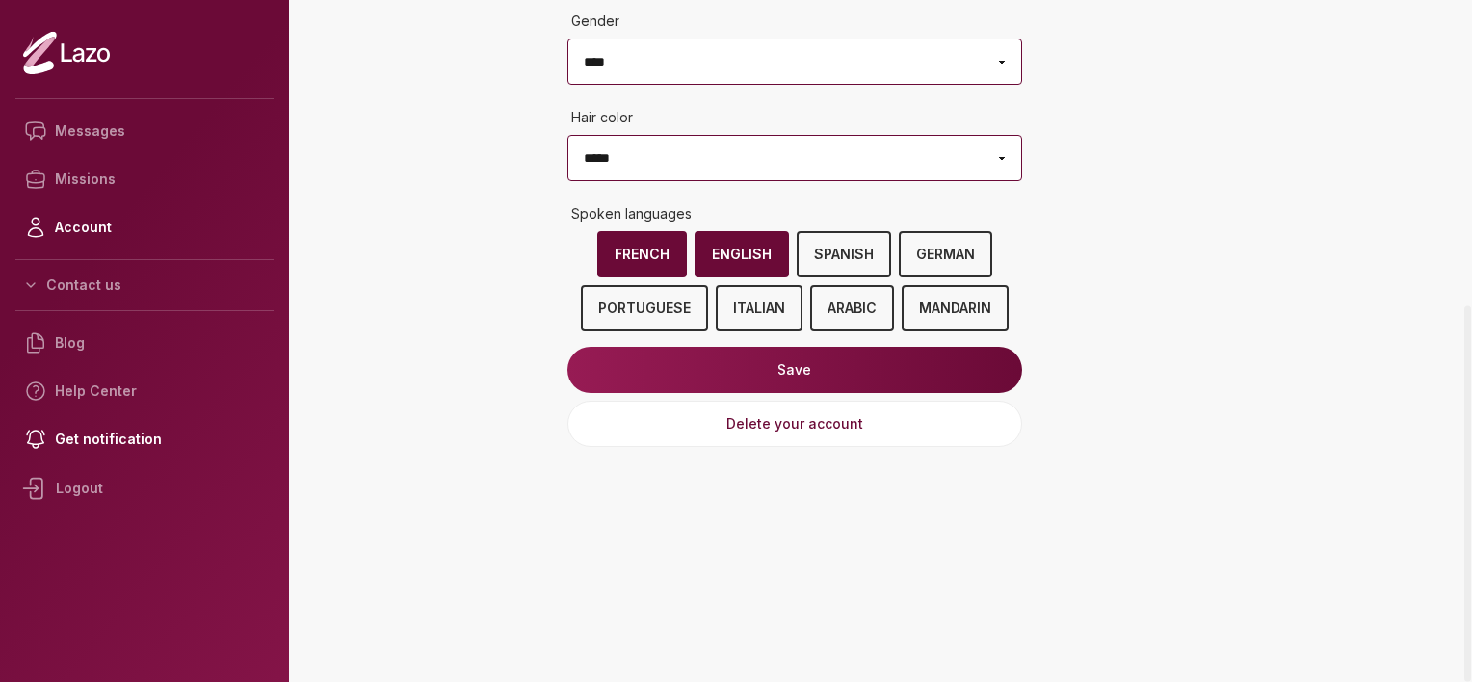
drag, startPoint x: 1475, startPoint y: 316, endPoint x: 1475, endPoint y: 615, distance: 298.7
click at [1471, 615] on div at bounding box center [1468, 341] width 10 height 682
click at [92, 174] on link "Missions" at bounding box center [144, 179] width 258 height 48
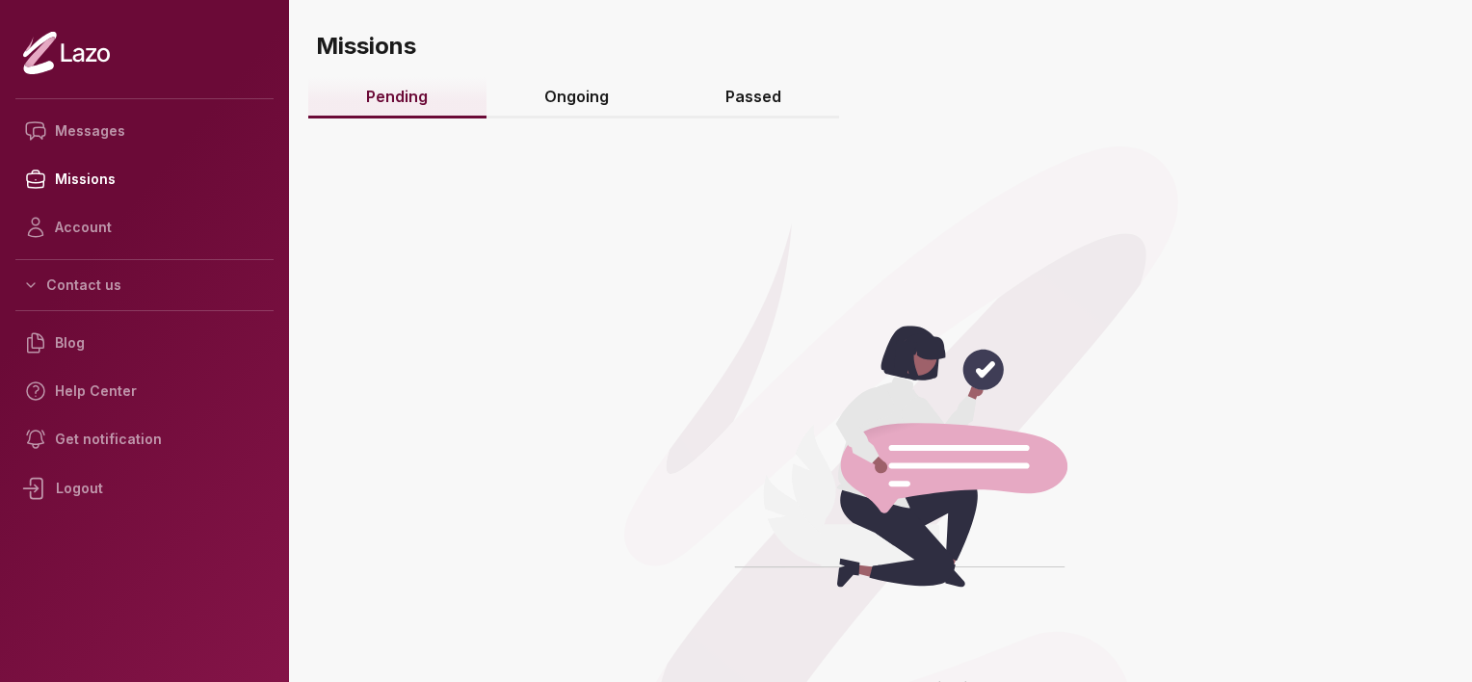
click at [583, 89] on link "Ongoing" at bounding box center [577, 97] width 181 height 41
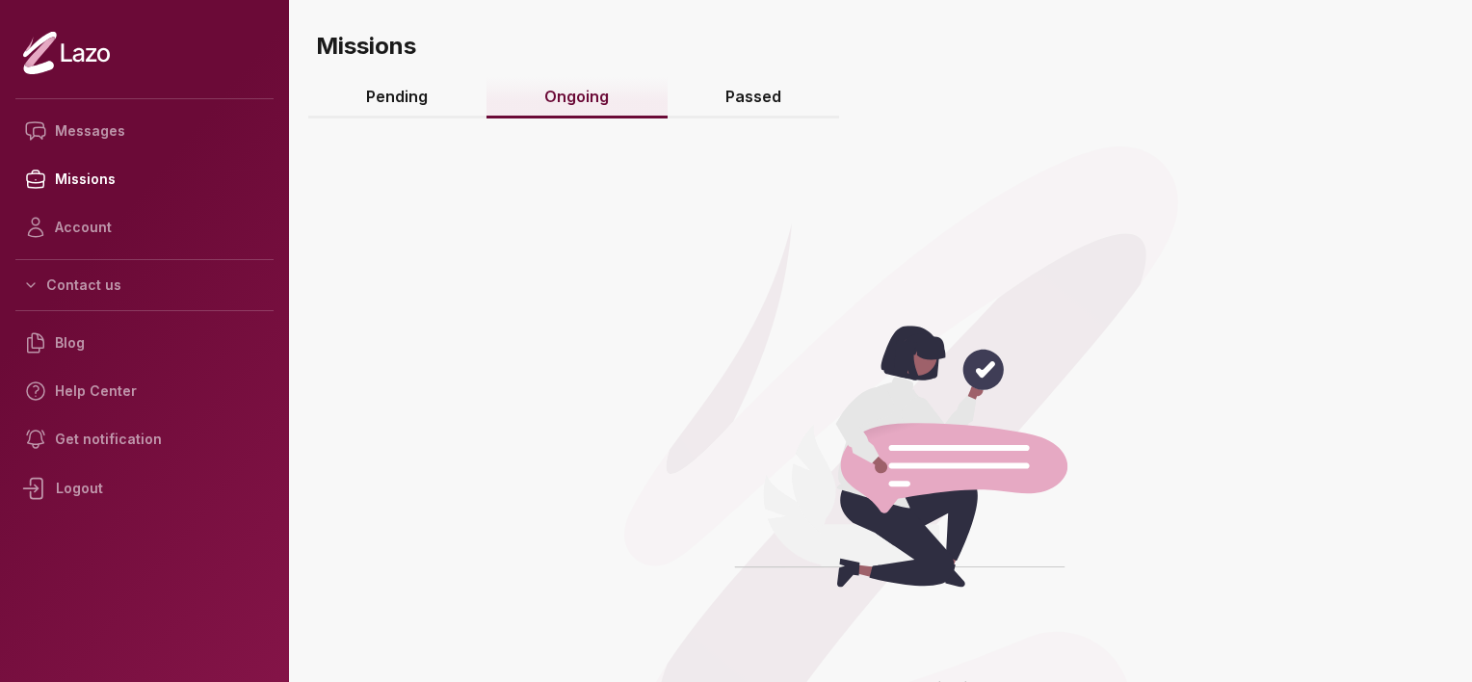
click at [683, 105] on link "Passed" at bounding box center [754, 97] width 172 height 41
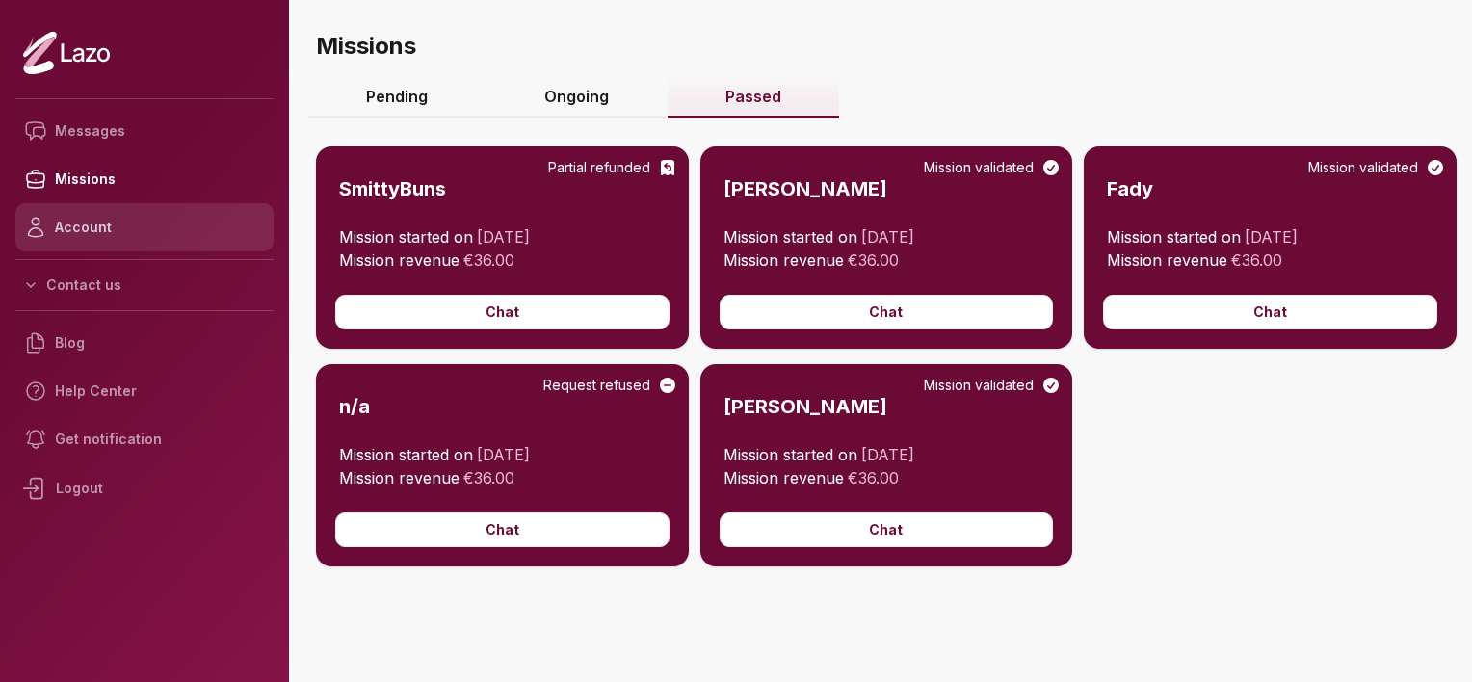
click at [103, 223] on link "Account" at bounding box center [144, 227] width 258 height 48
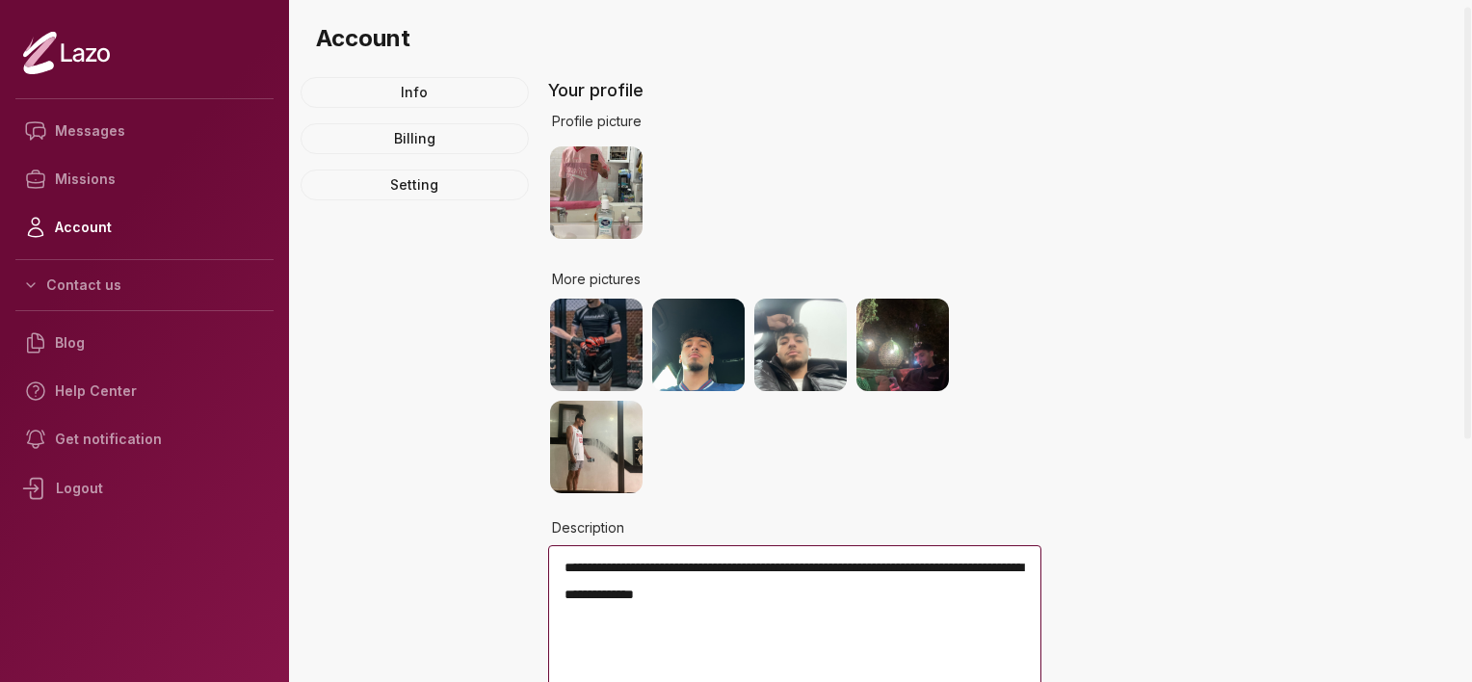
scroll to position [19, 0]
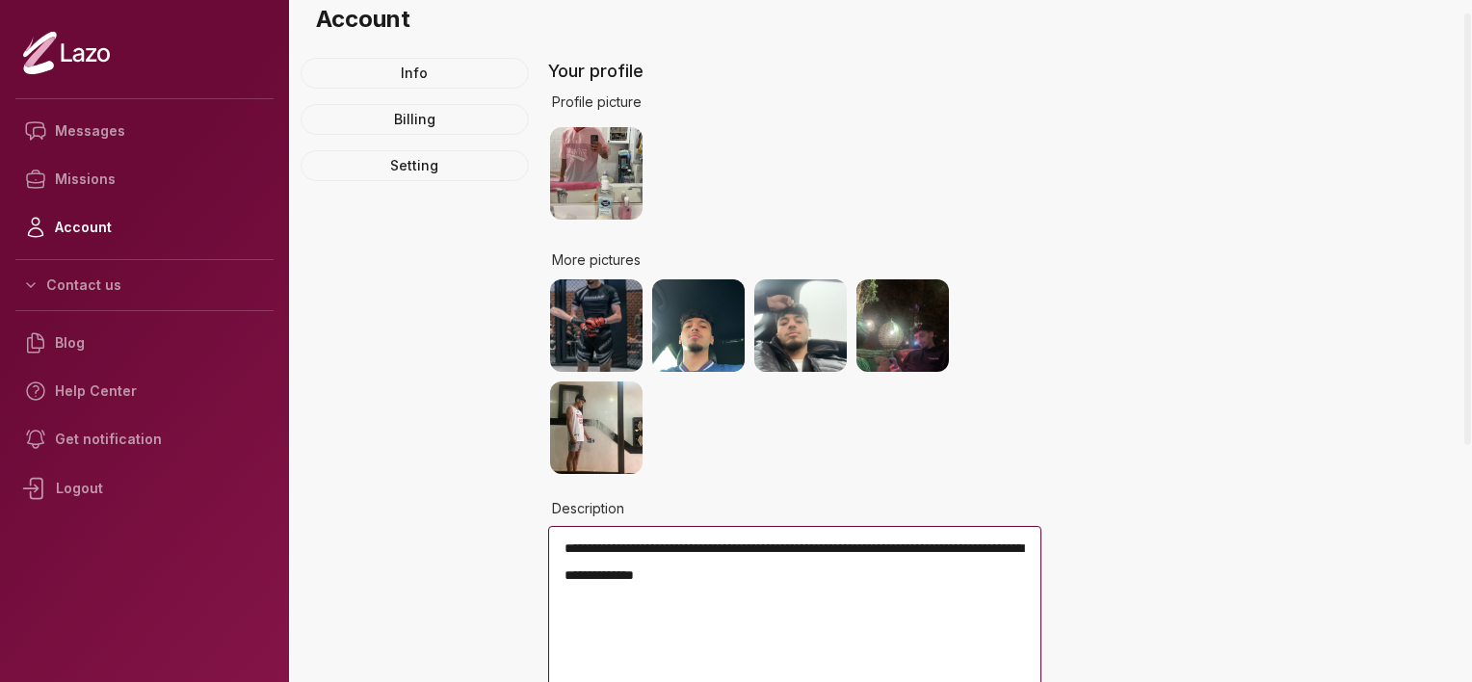
drag, startPoint x: 1468, startPoint y: 148, endPoint x: 1474, endPoint y: 161, distance: 13.8
click at [1471, 161] on div at bounding box center [1467, 229] width 7 height 432
click at [202, 197] on link "Missions" at bounding box center [144, 179] width 258 height 48
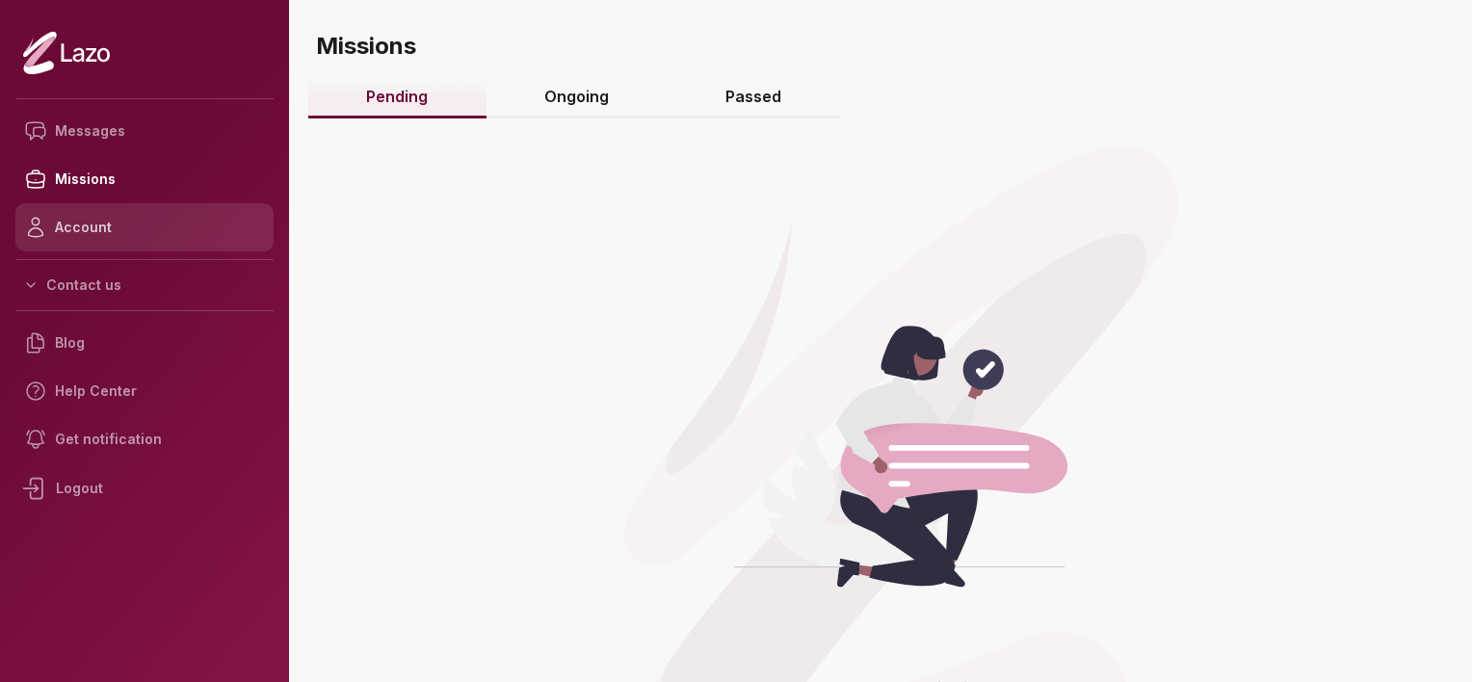
click at [126, 230] on link "Account" at bounding box center [144, 227] width 258 height 48
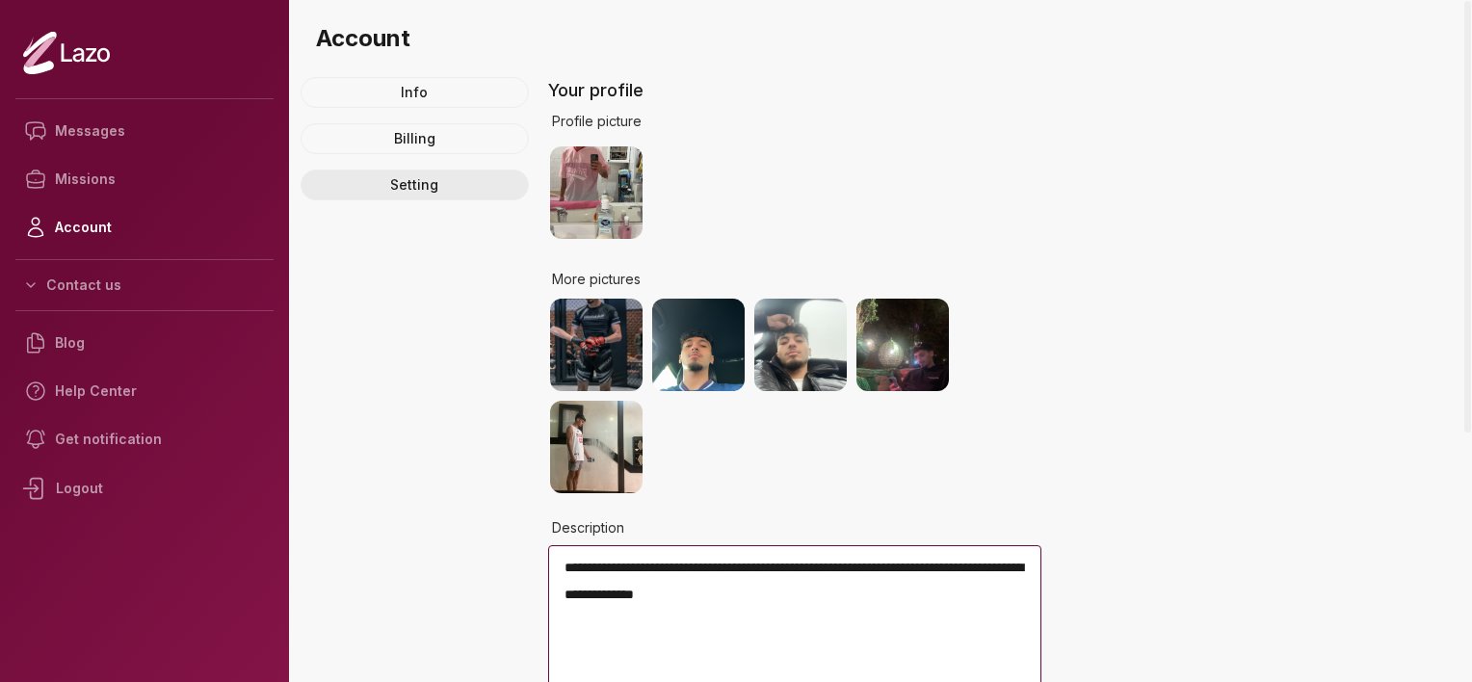
click at [425, 185] on link "Setting" at bounding box center [415, 185] width 228 height 31
select select "****"
select select "*****"
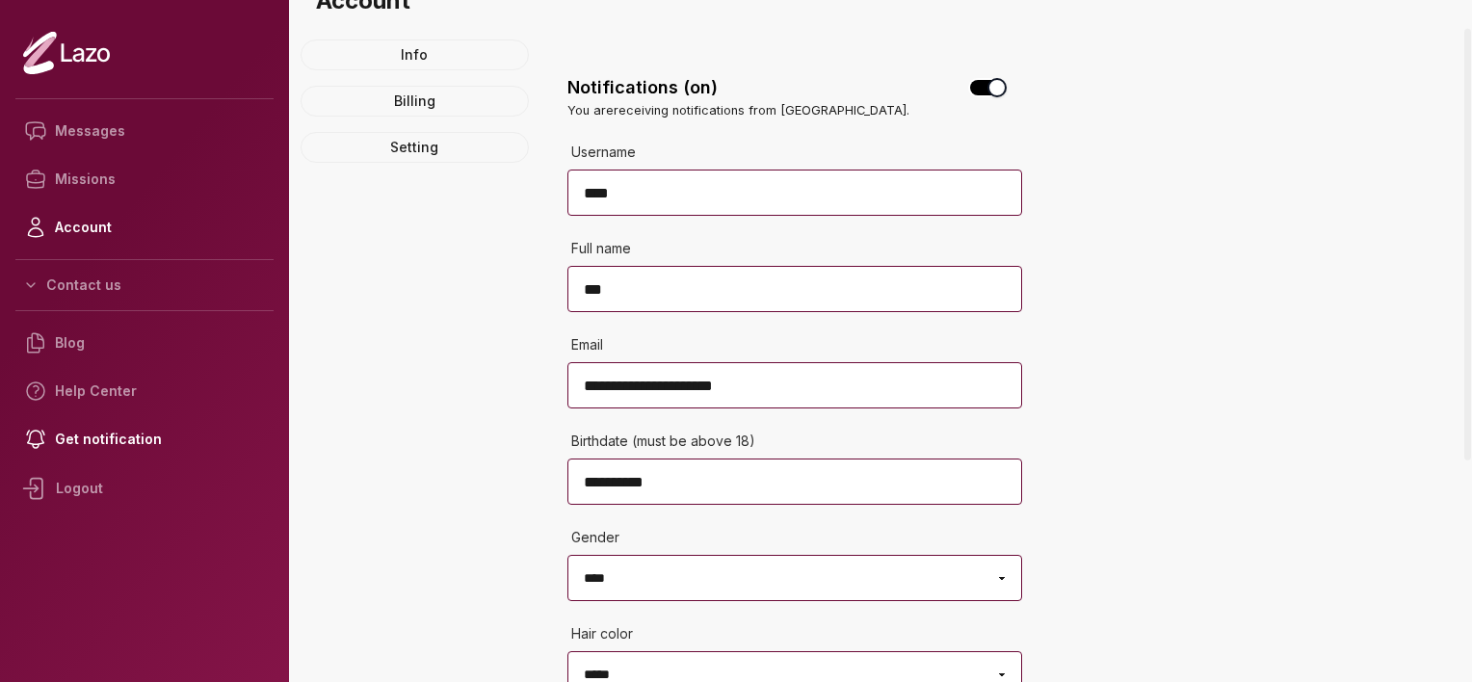
drag, startPoint x: 1471, startPoint y: 143, endPoint x: 1475, endPoint y: 244, distance: 101.2
click at [1471, 244] on div at bounding box center [1468, 341] width 10 height 682
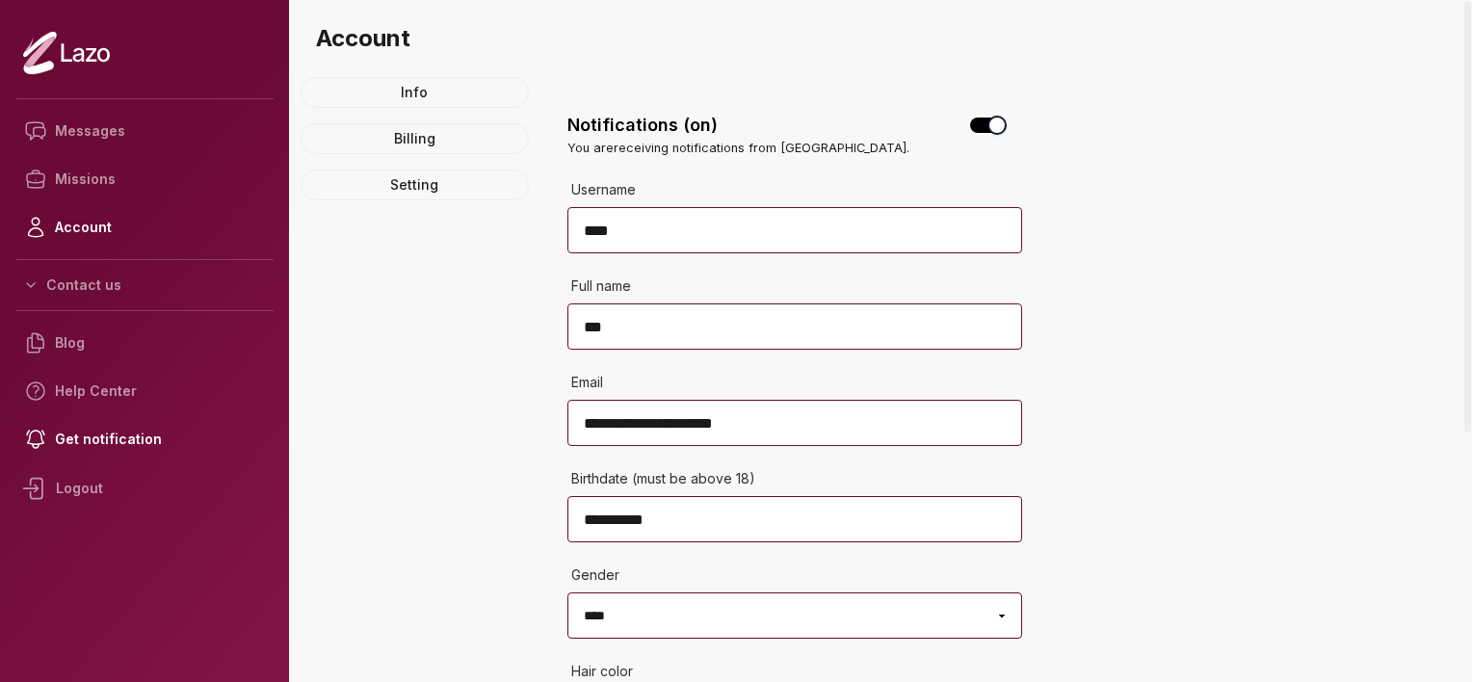
drag, startPoint x: 1471, startPoint y: 244, endPoint x: 1449, endPoint y: 162, distance: 84.8
click at [1463, 162] on div at bounding box center [1468, 341] width 10 height 682
click at [463, 90] on link "Info" at bounding box center [415, 92] width 228 height 31
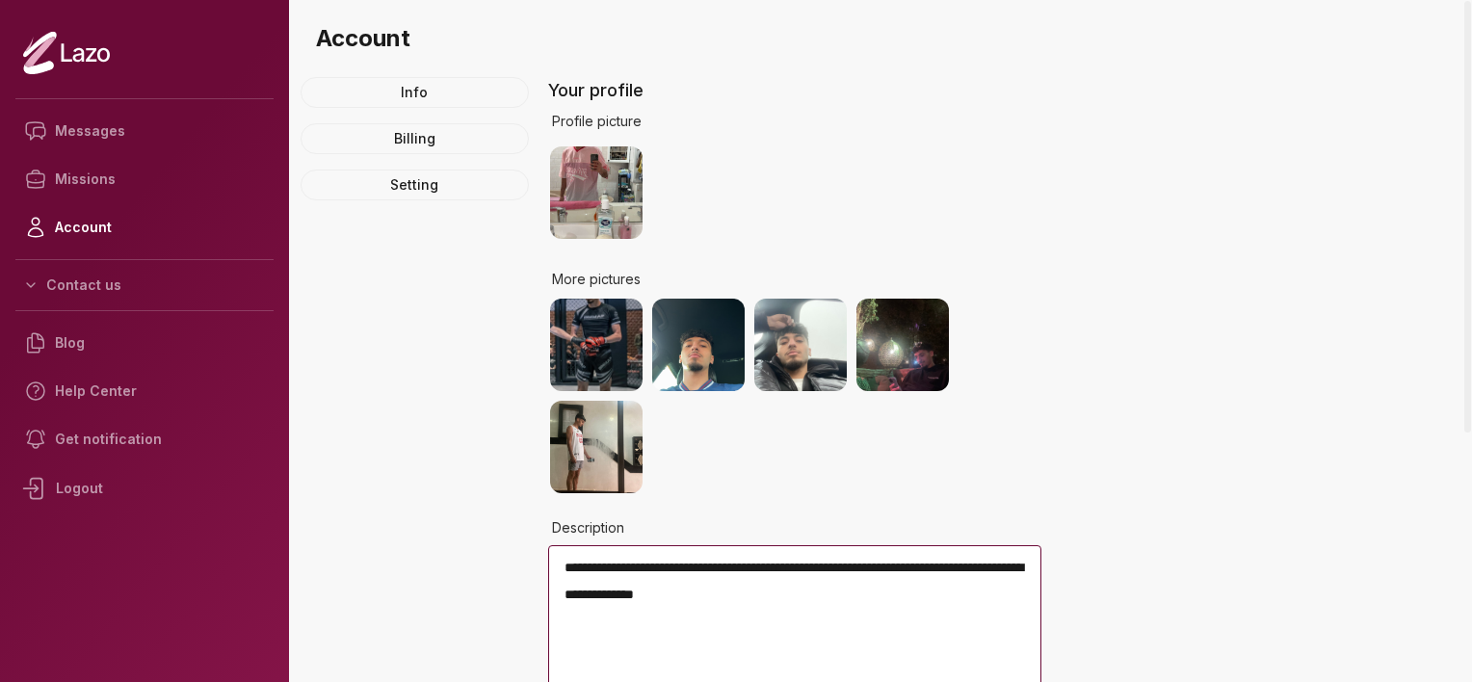
drag, startPoint x: 1471, startPoint y: 104, endPoint x: 1475, endPoint y: 200, distance: 96.4
click at [1471, 200] on div at bounding box center [1468, 341] width 10 height 682
click at [121, 168] on link "Missions" at bounding box center [144, 179] width 258 height 48
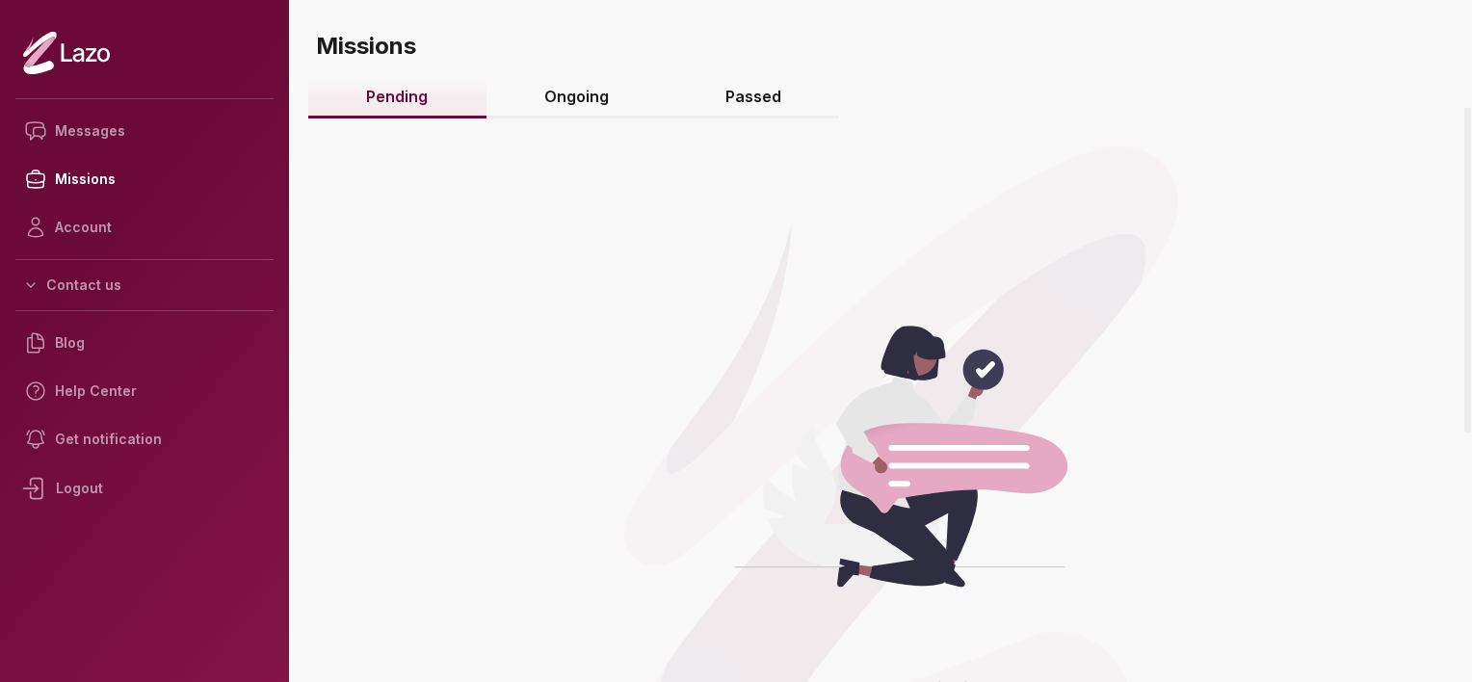
click at [578, 103] on link "Ongoing" at bounding box center [577, 97] width 181 height 41
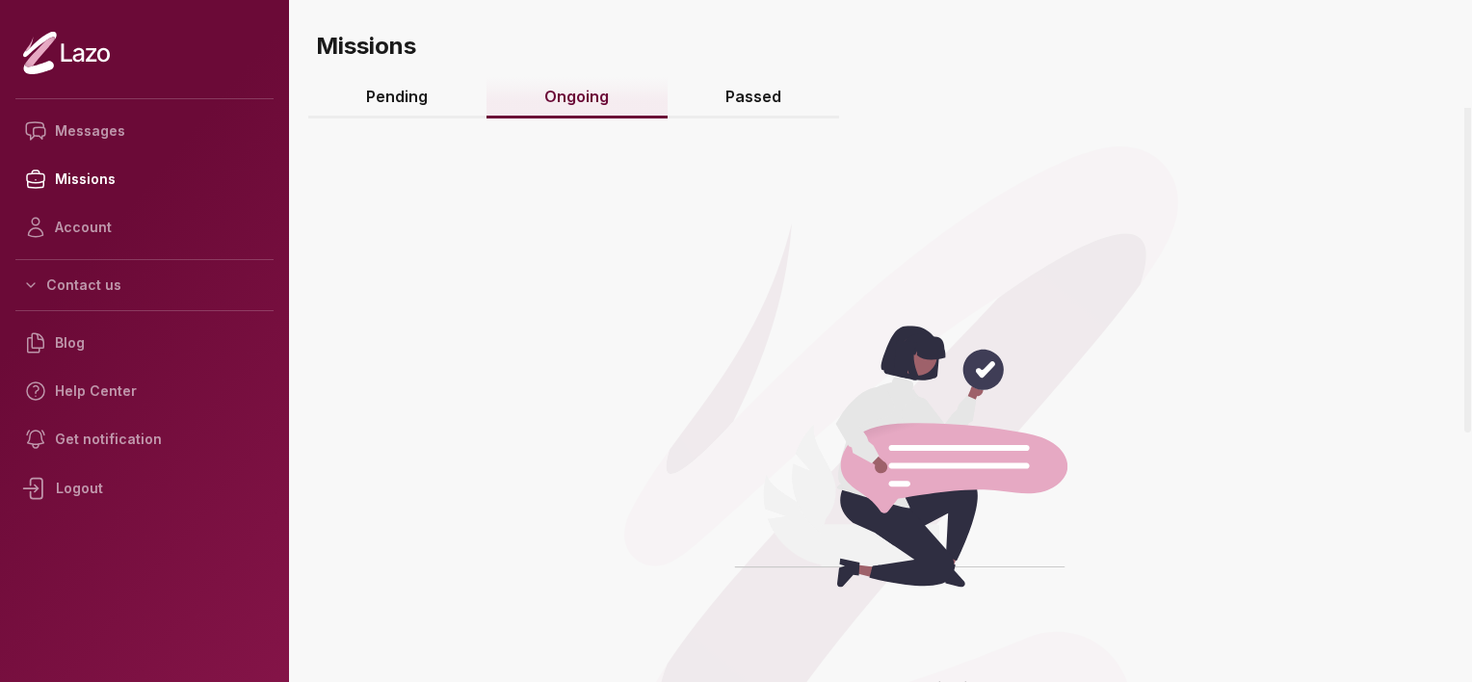
click at [730, 74] on h3 "Missions" at bounding box center [890, 38] width 1164 height 77
click at [749, 99] on link "Passed" at bounding box center [754, 97] width 172 height 41
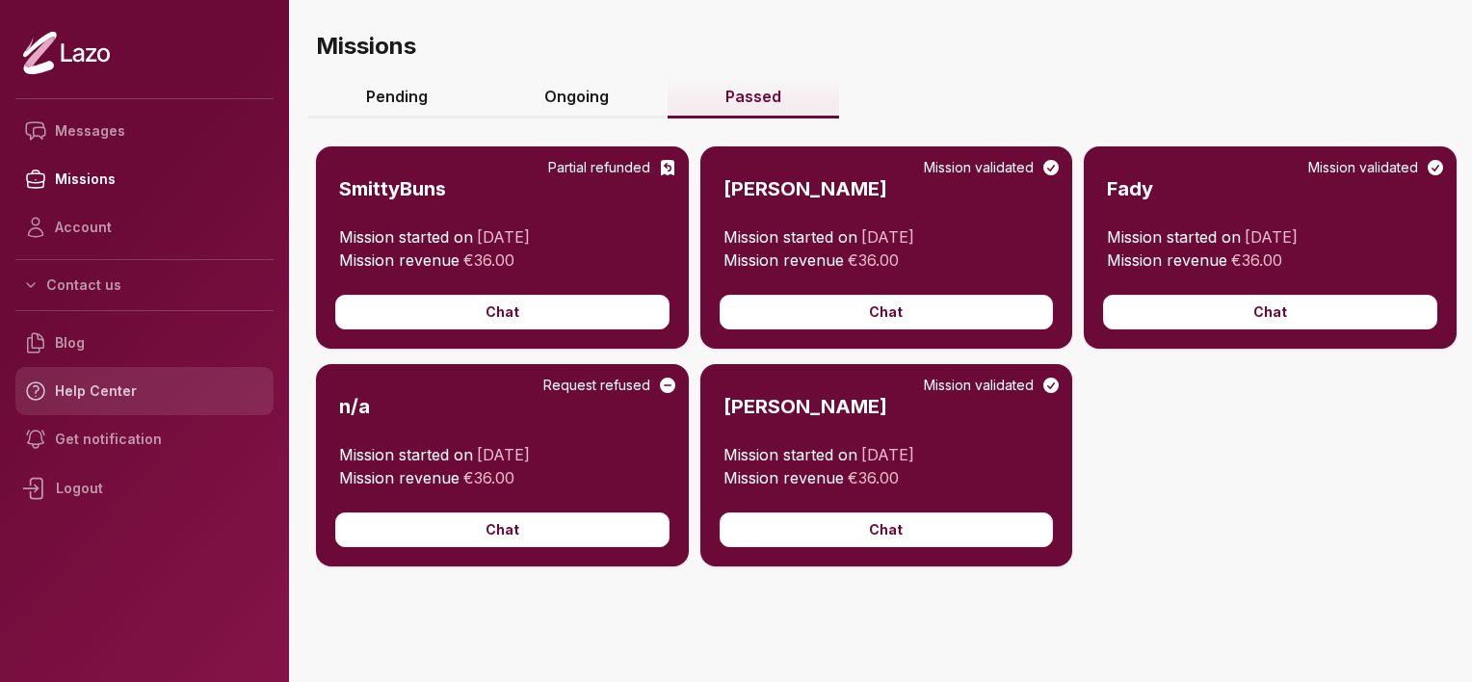
click at [125, 397] on link "Help Center" at bounding box center [144, 391] width 258 height 48
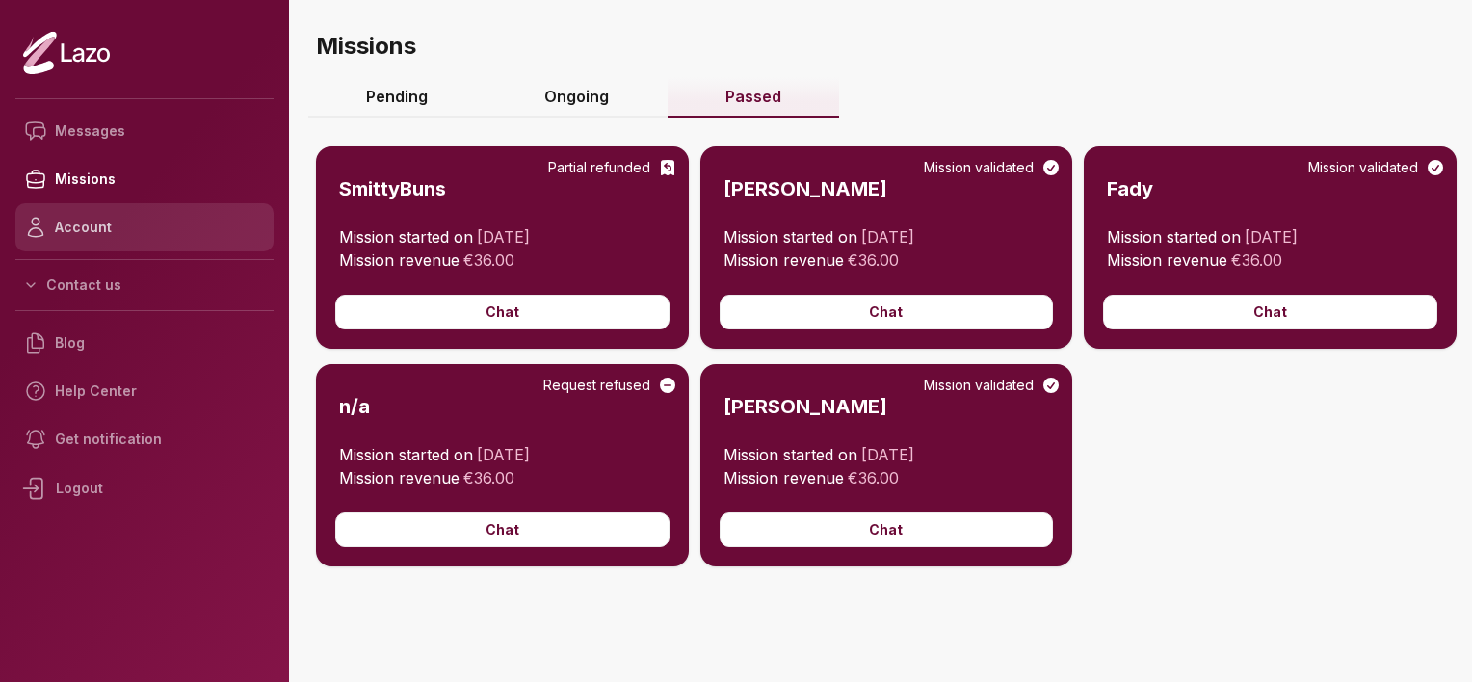
click at [105, 230] on link "Account" at bounding box center [144, 227] width 258 height 48
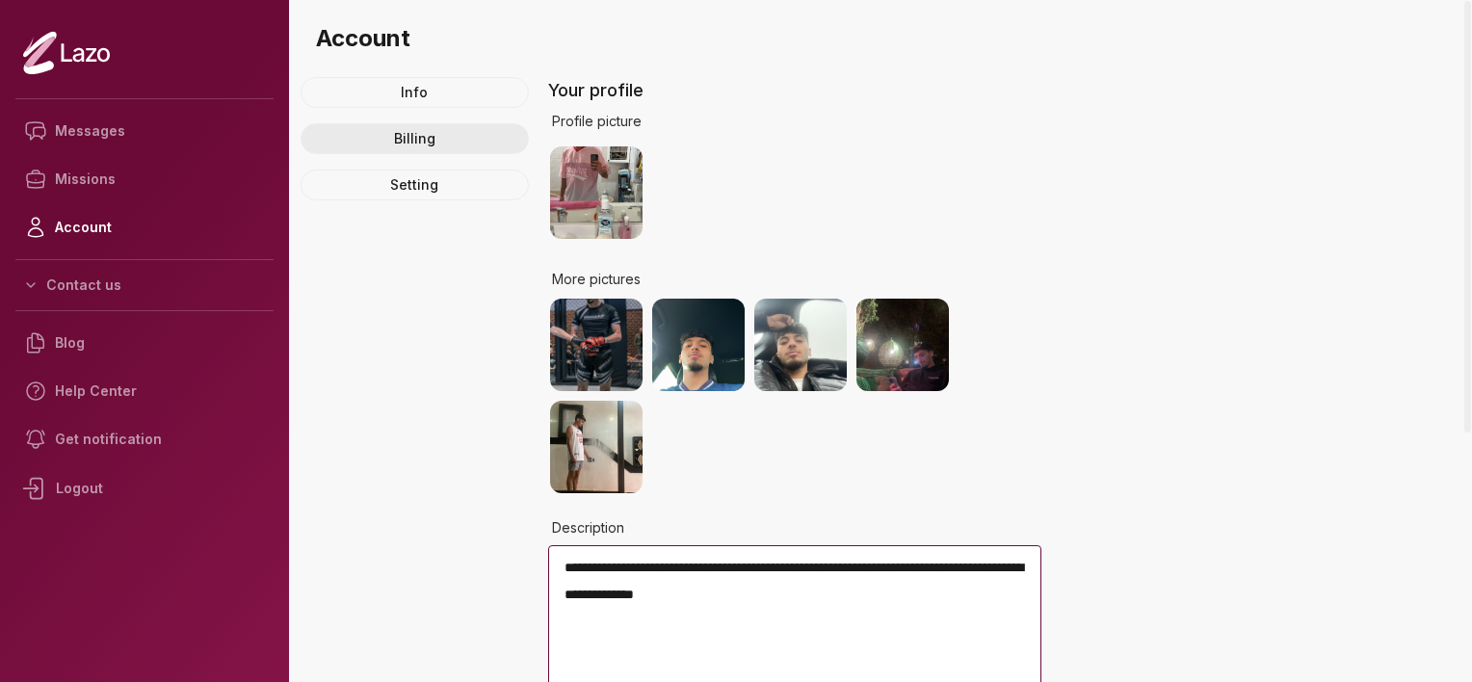
click at [430, 131] on link "Billing" at bounding box center [415, 138] width 228 height 31
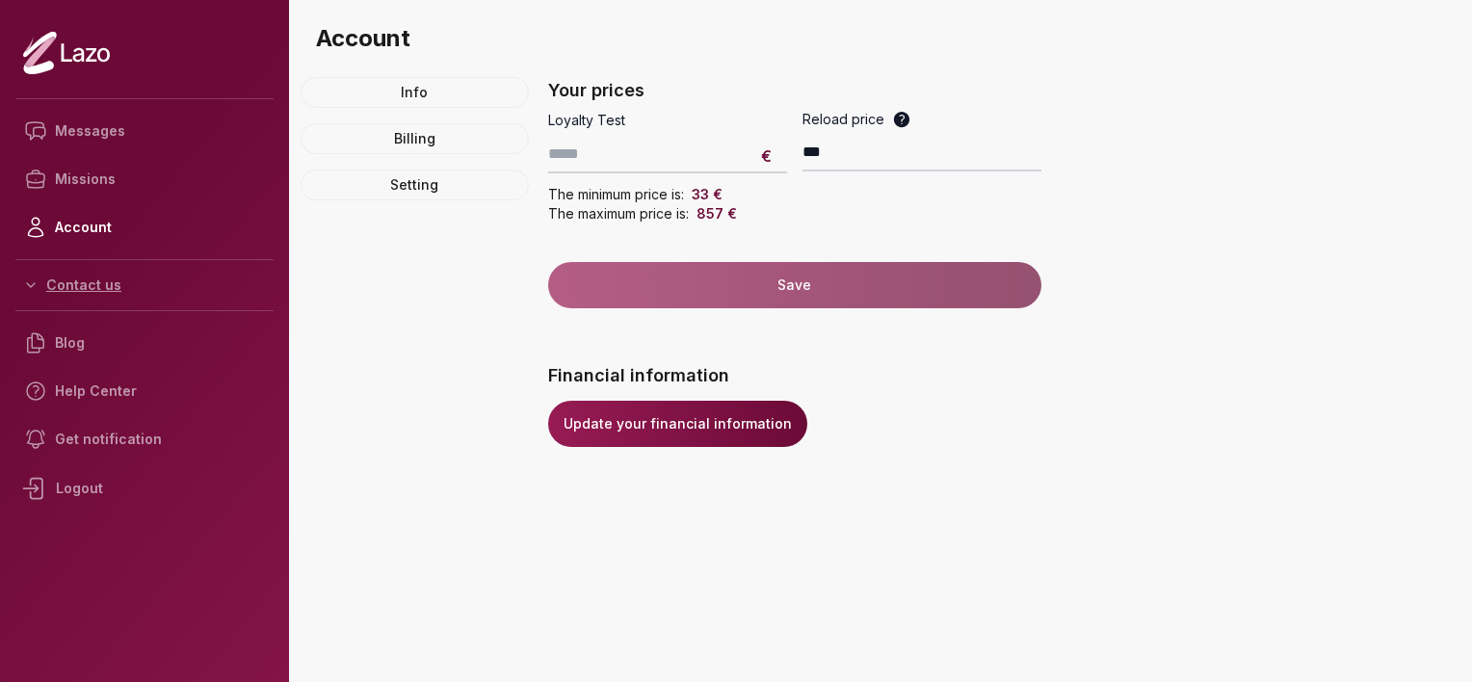
click at [123, 273] on button "Contact us" at bounding box center [144, 285] width 258 height 35
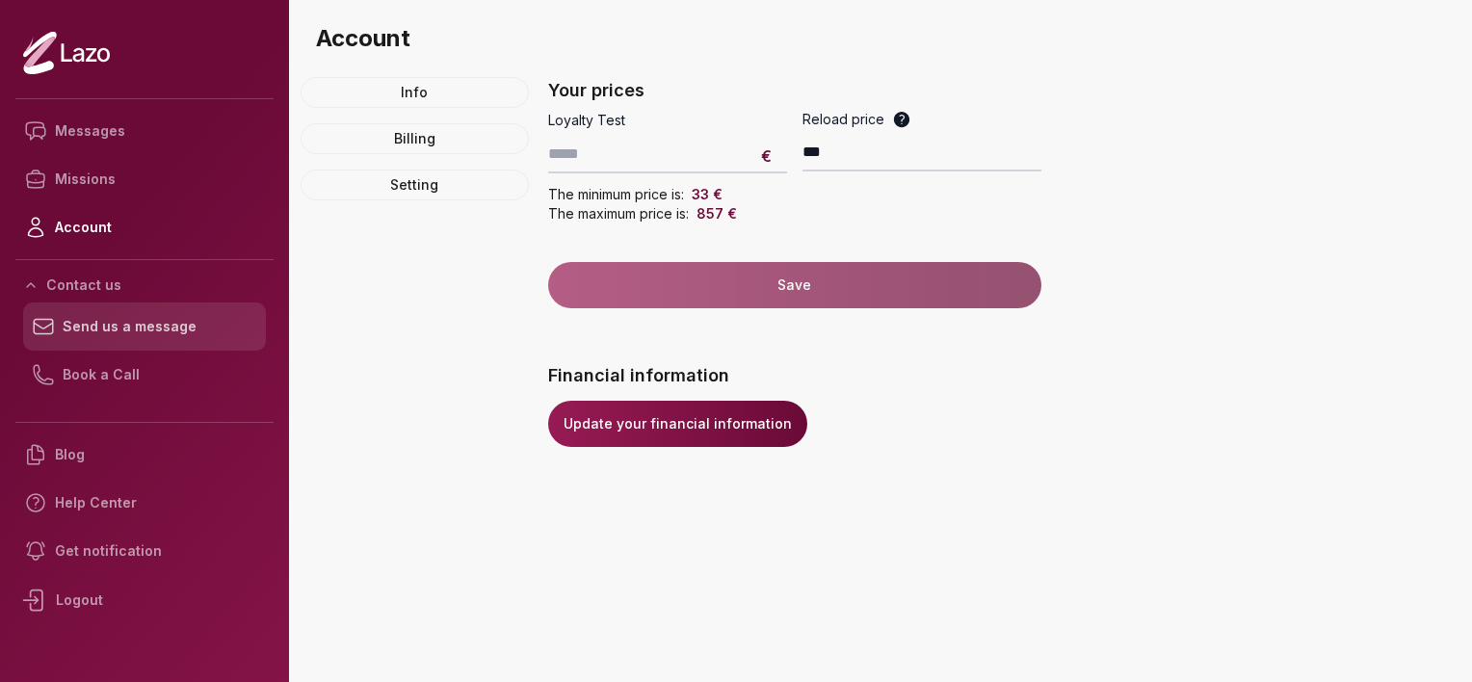
click at [112, 339] on link "Send us a message" at bounding box center [144, 327] width 243 height 48
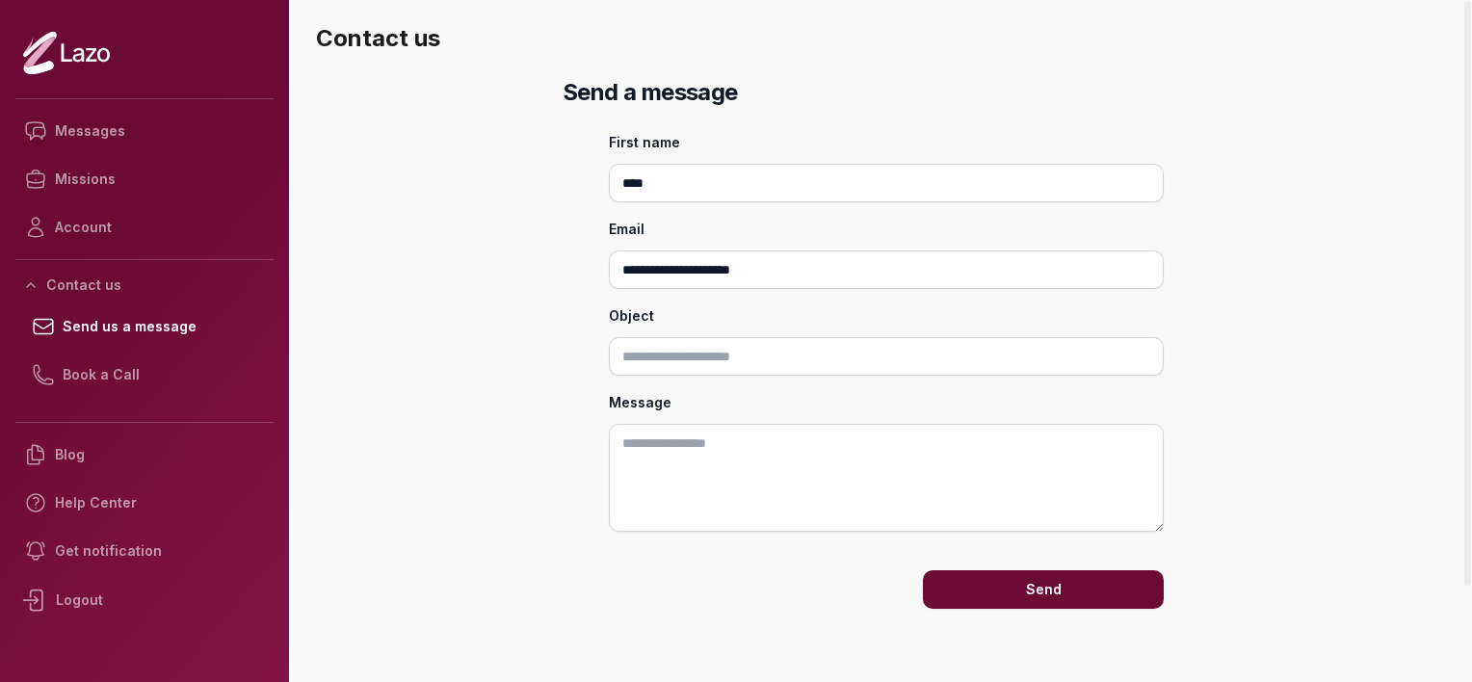
click at [800, 352] on input "Object" at bounding box center [886, 356] width 555 height 39
type input "*"
type input "**********"
click at [667, 489] on textarea "Message" at bounding box center [886, 478] width 555 height 108
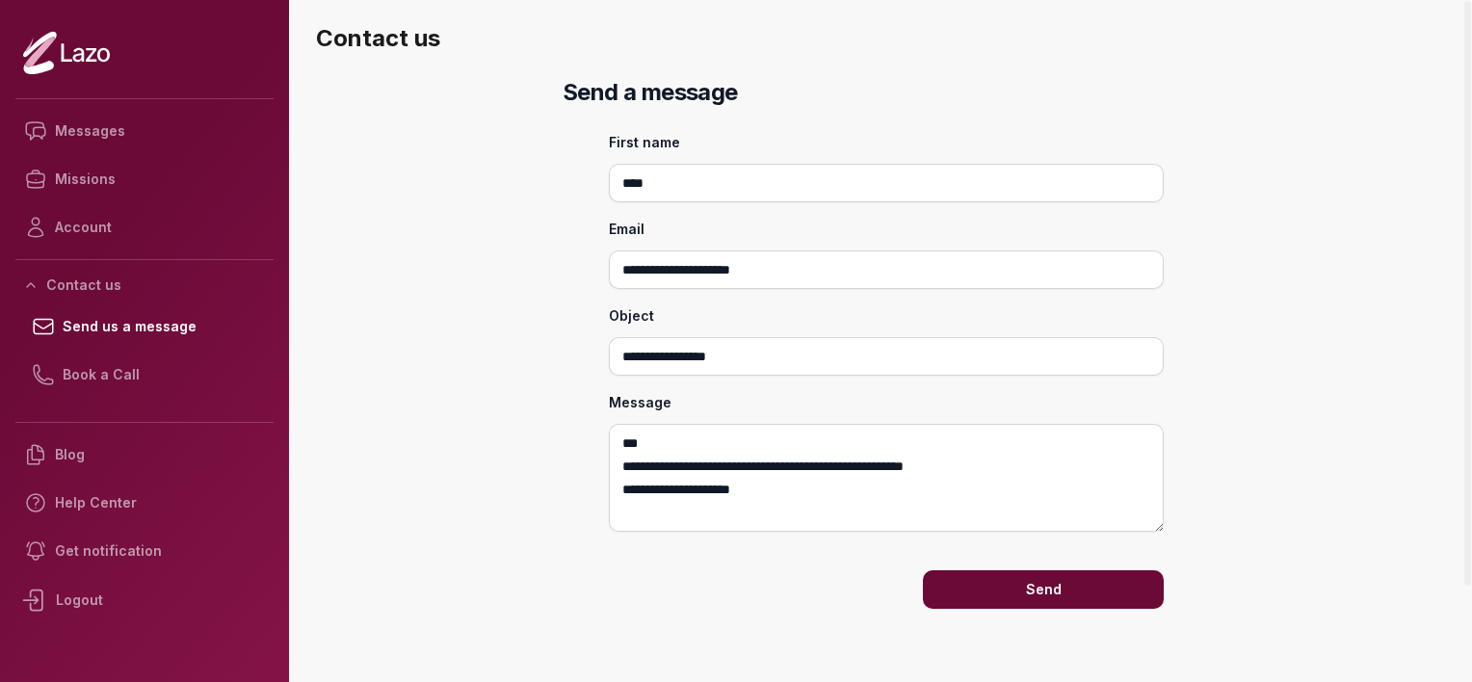
type textarea "**********"
click at [1075, 598] on button "Send" at bounding box center [1043, 589] width 241 height 39
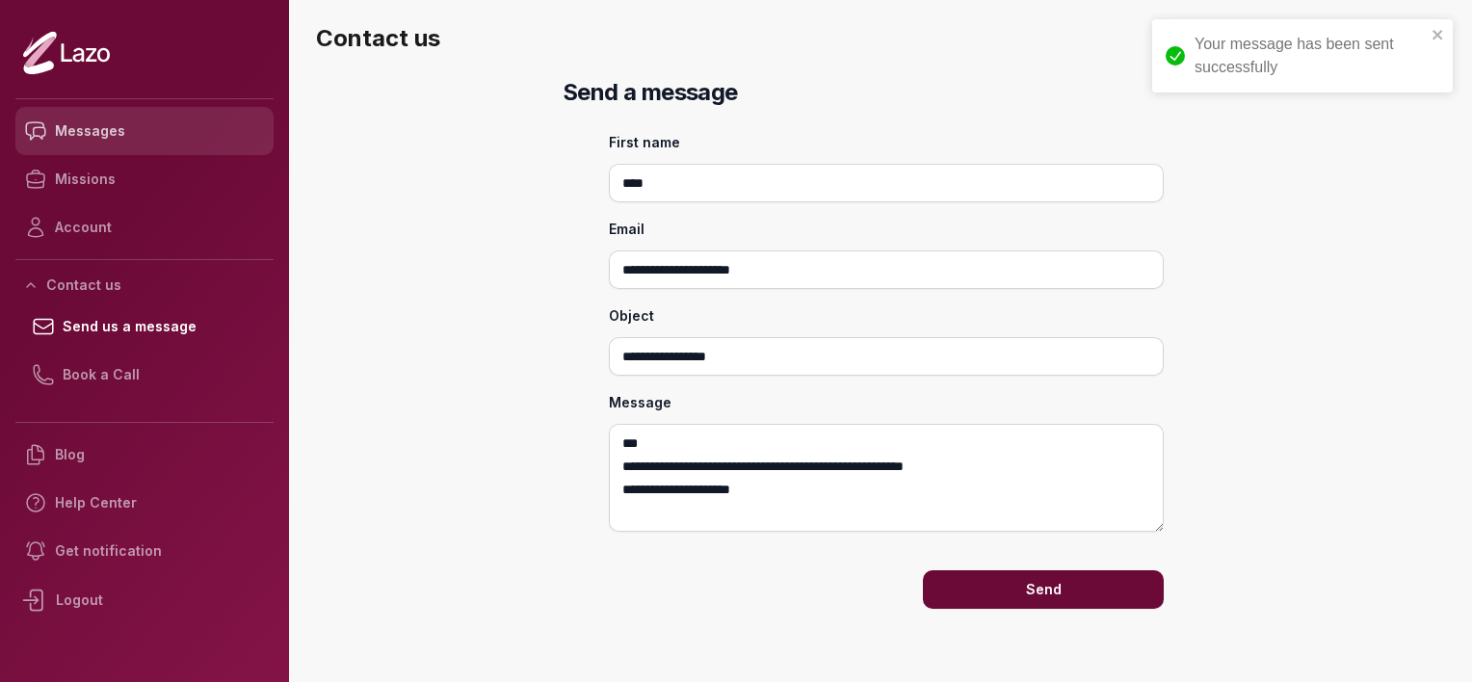
click at [101, 133] on link "Messages" at bounding box center [144, 131] width 258 height 48
